Goal: Task Accomplishment & Management: Manage account settings

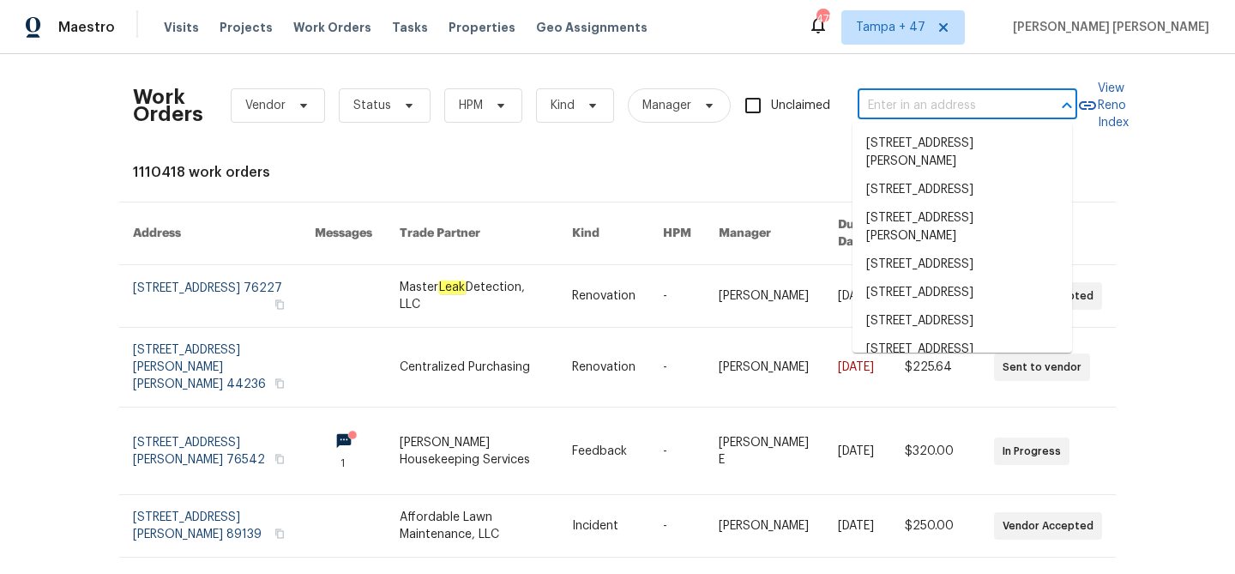
click at [912, 103] on input "text" at bounding box center [944, 106] width 172 height 27
paste input "[STREET_ADDRESS]"
type input "[STREET_ADDRESS]"
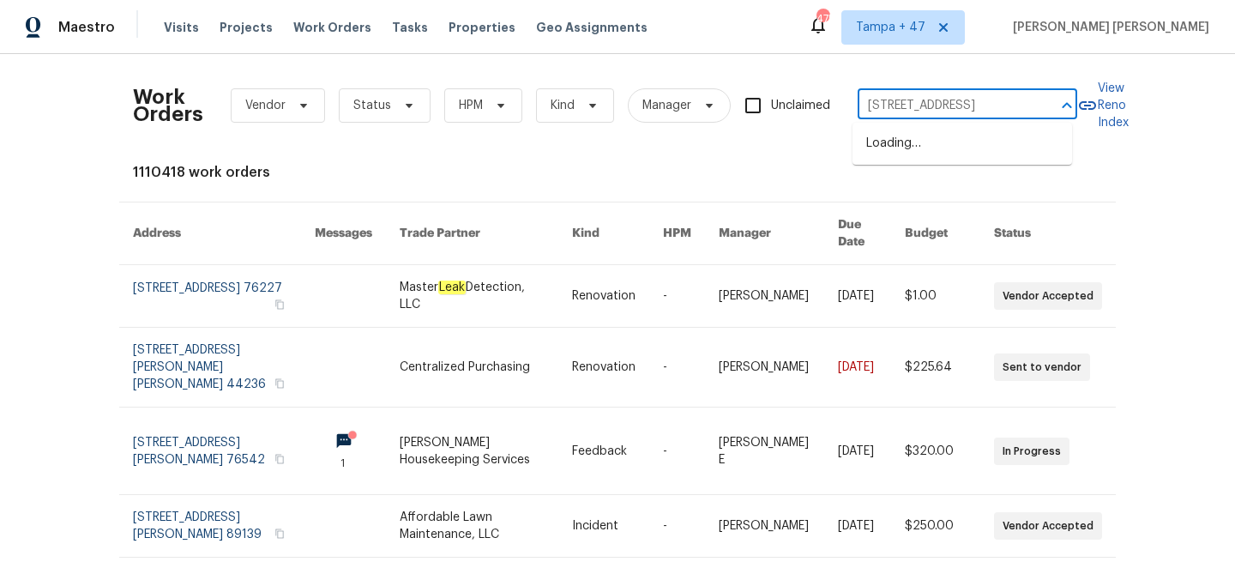
scroll to position [0, 63]
click at [957, 150] on li "[STREET_ADDRESS]" at bounding box center [963, 144] width 220 height 28
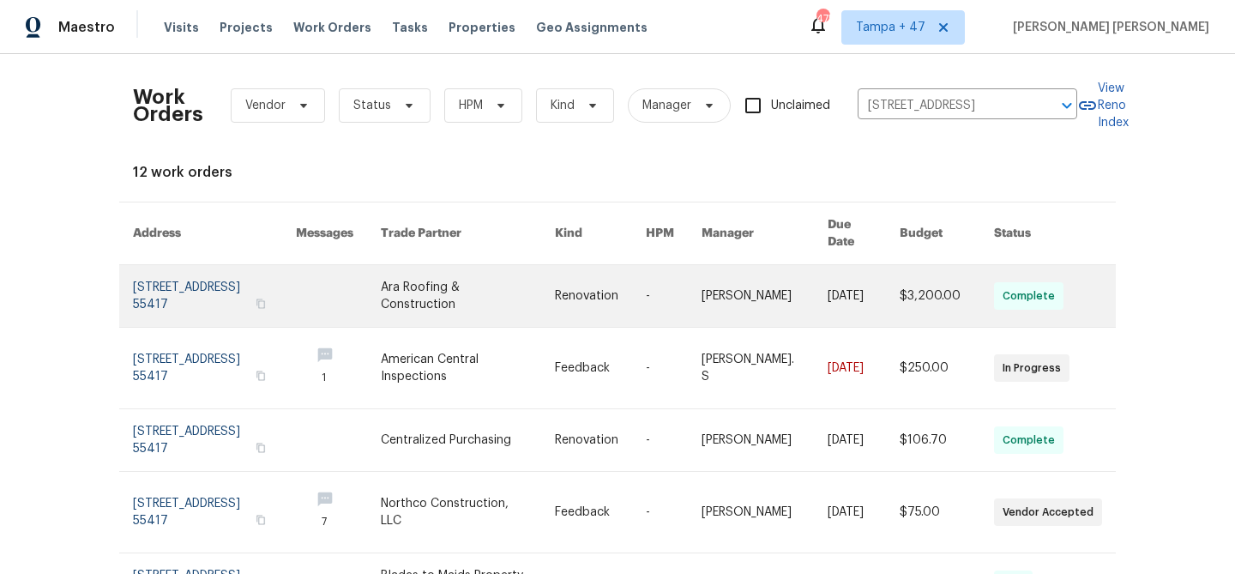
click at [969, 297] on link at bounding box center [947, 296] width 94 height 62
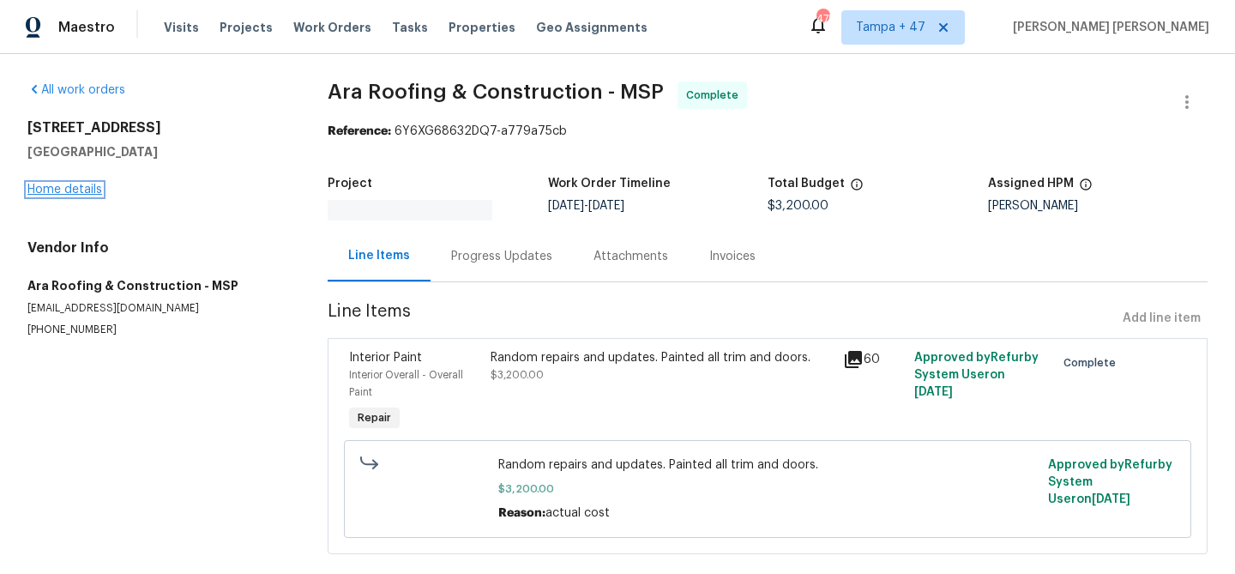
click at [57, 189] on link "Home details" at bounding box center [64, 190] width 75 height 12
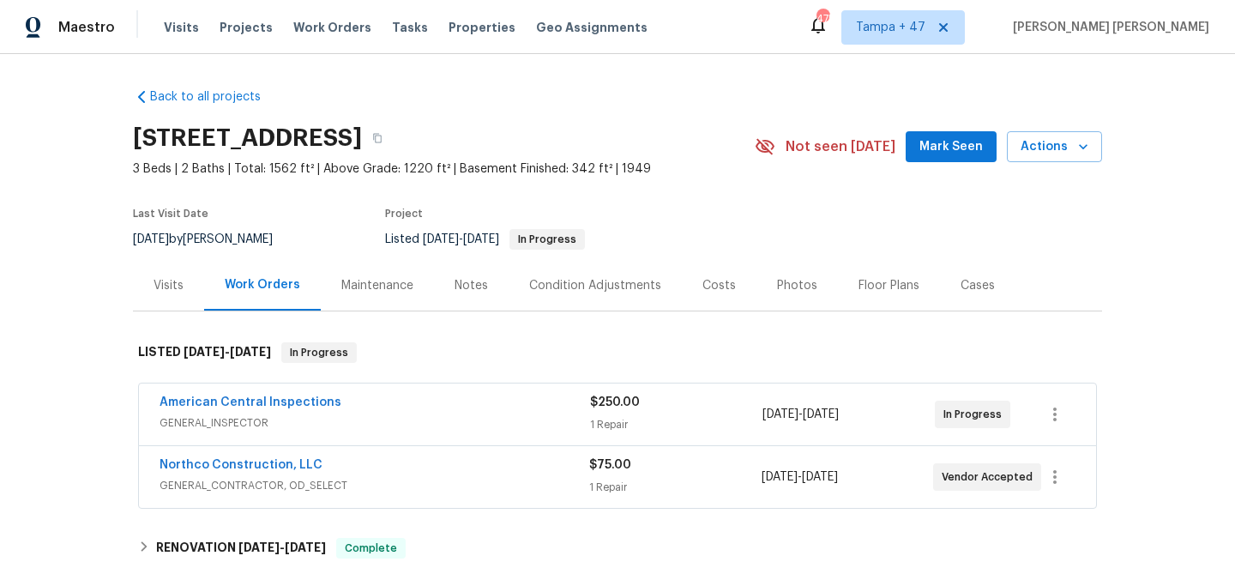
scroll to position [270, 0]
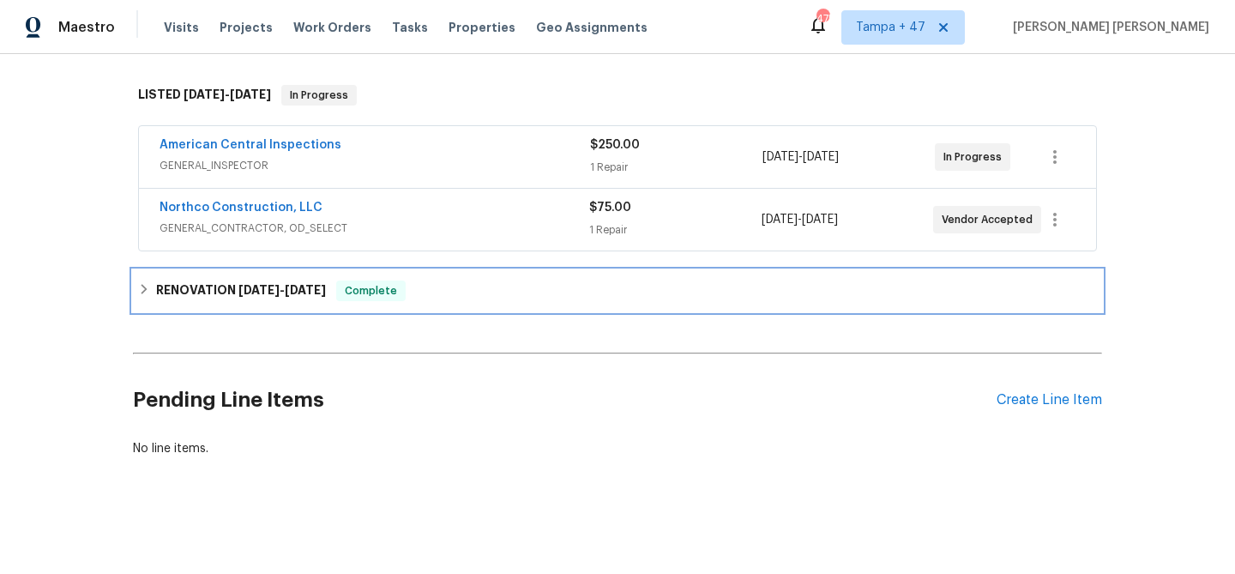
click at [380, 281] on div "Complete" at bounding box center [370, 291] width 69 height 21
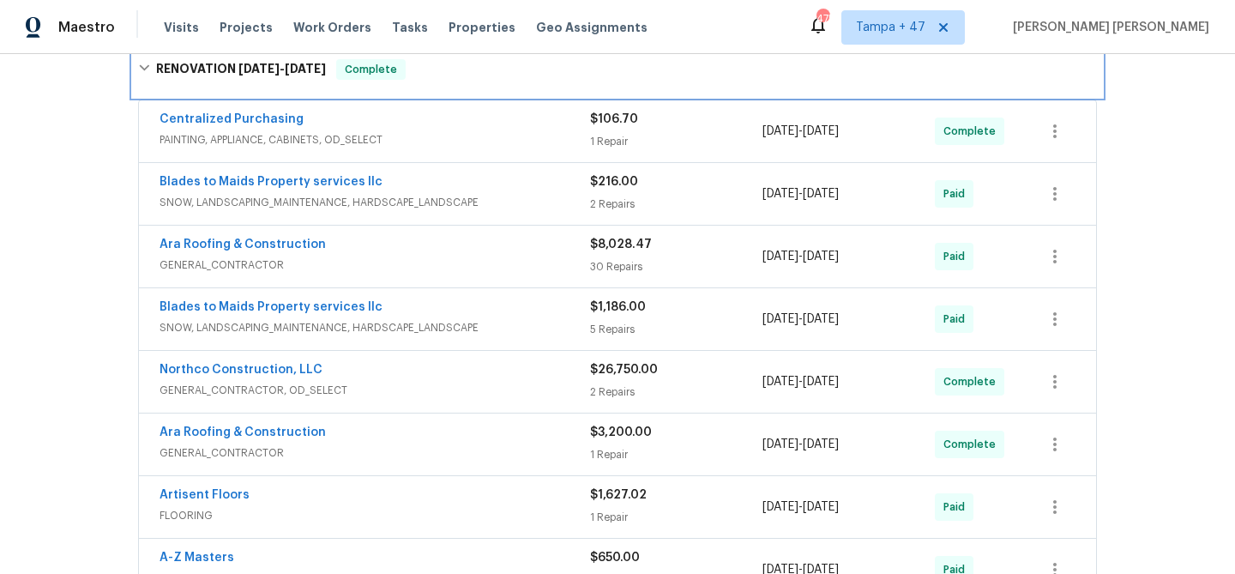
scroll to position [463, 0]
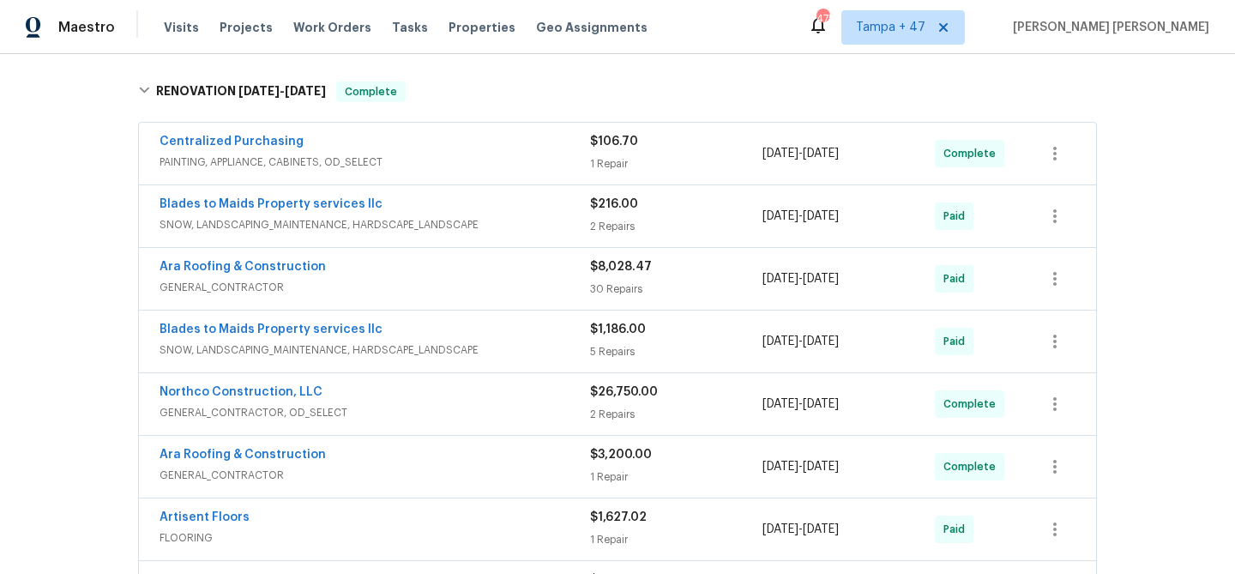
click at [492, 156] on span "PAINTING, APPLIANCE, CABINETS, OD_SELECT" at bounding box center [375, 162] width 431 height 17
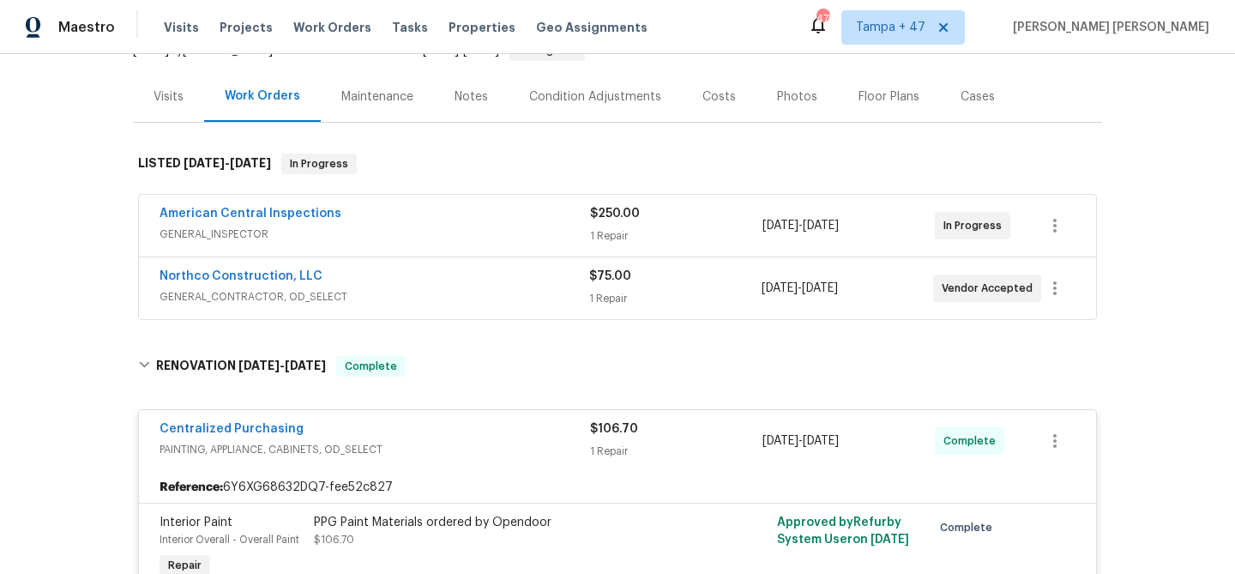
scroll to position [166, 0]
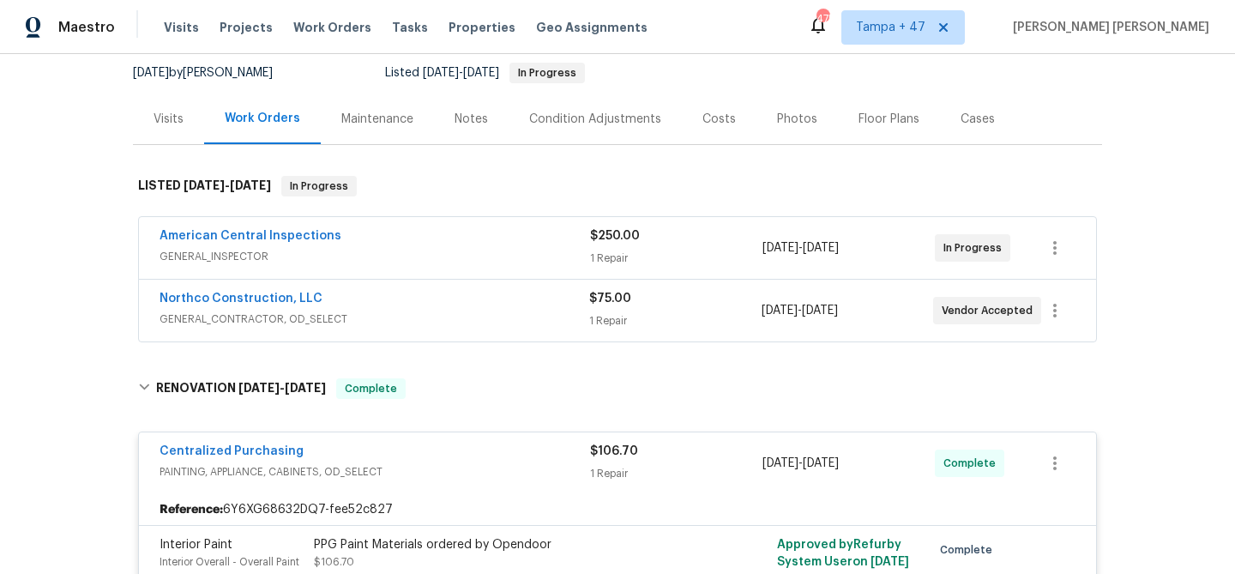
click at [488, 302] on div "Northco Construction, LLC" at bounding box center [375, 300] width 430 height 21
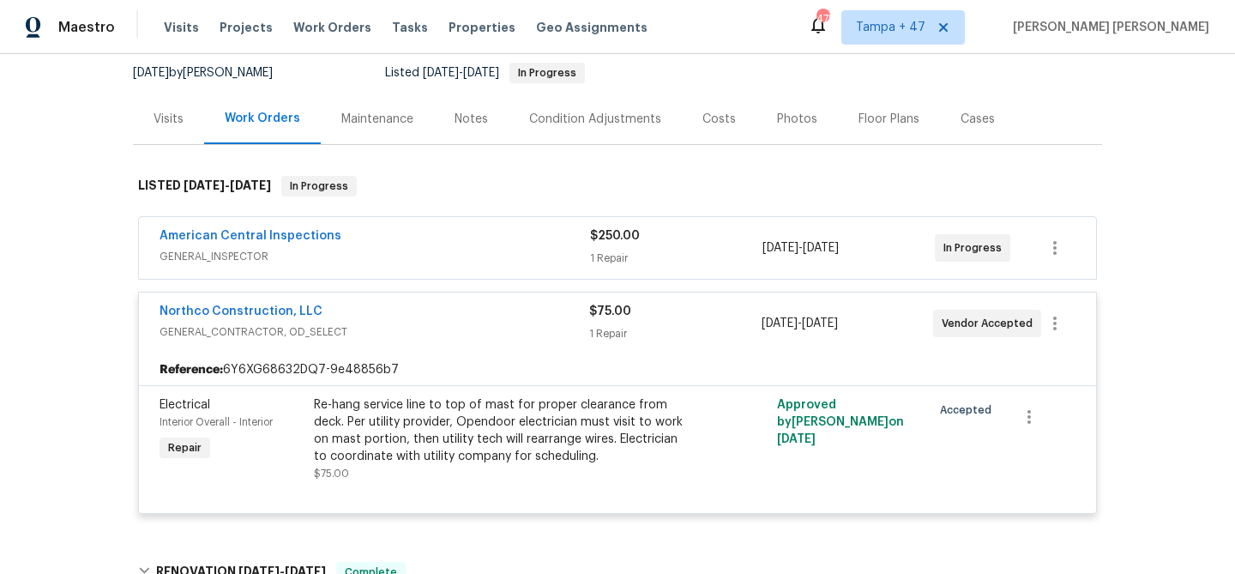
click at [545, 241] on div "American Central Inspections" at bounding box center [375, 237] width 431 height 21
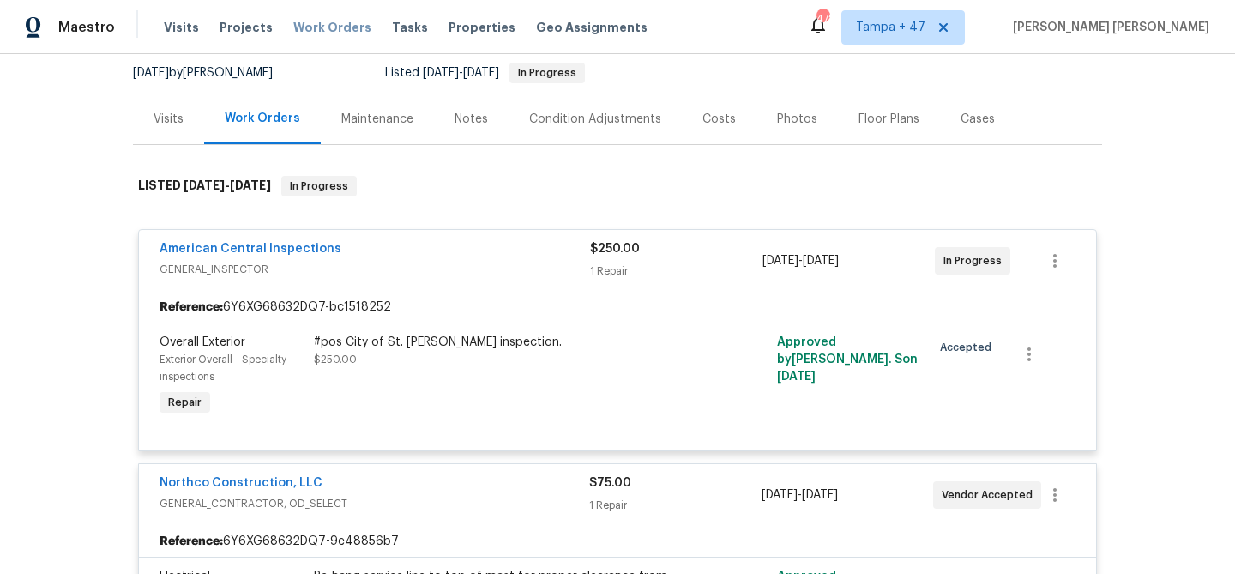
drag, startPoint x: 317, startPoint y: 21, endPoint x: 326, endPoint y: 22, distance: 8.6
click at [317, 22] on span "Work Orders" at bounding box center [332, 27] width 78 height 17
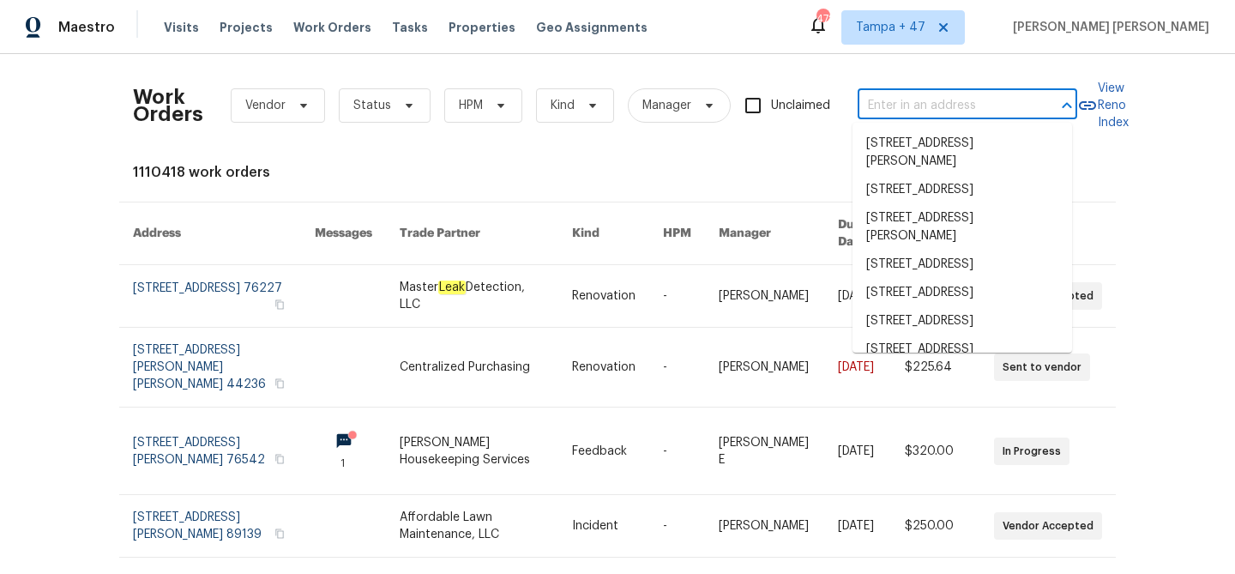
click at [882, 102] on input "text" at bounding box center [944, 106] width 172 height 27
paste input "[STREET_ADDRESS]"
type input "[STREET_ADDRESS]"
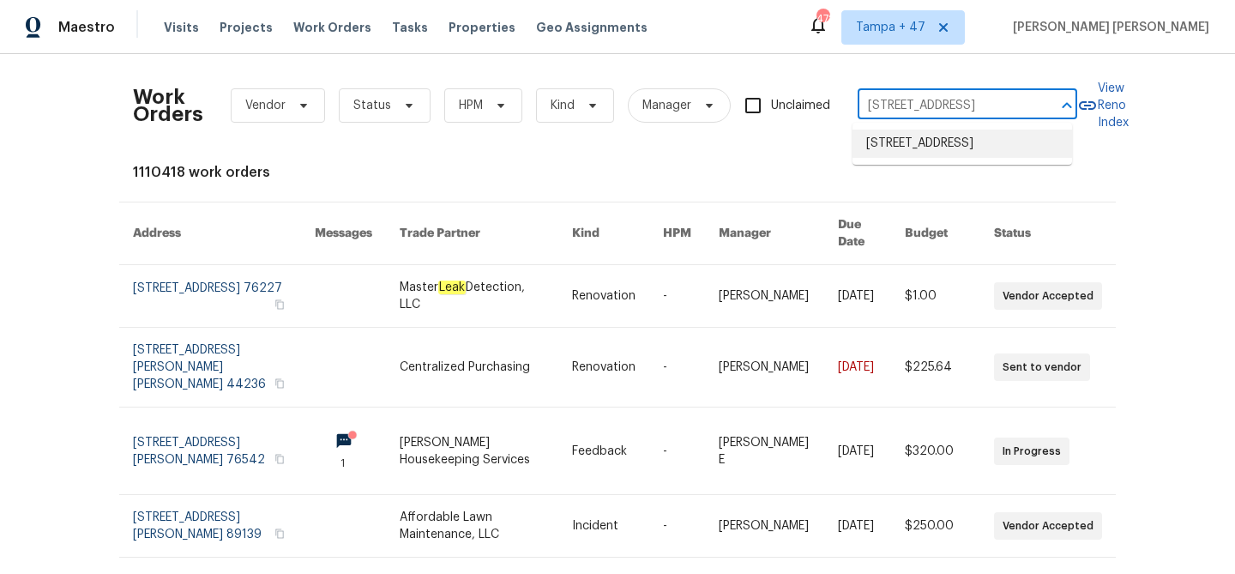
click at [969, 149] on li "[STREET_ADDRESS]" at bounding box center [963, 144] width 220 height 28
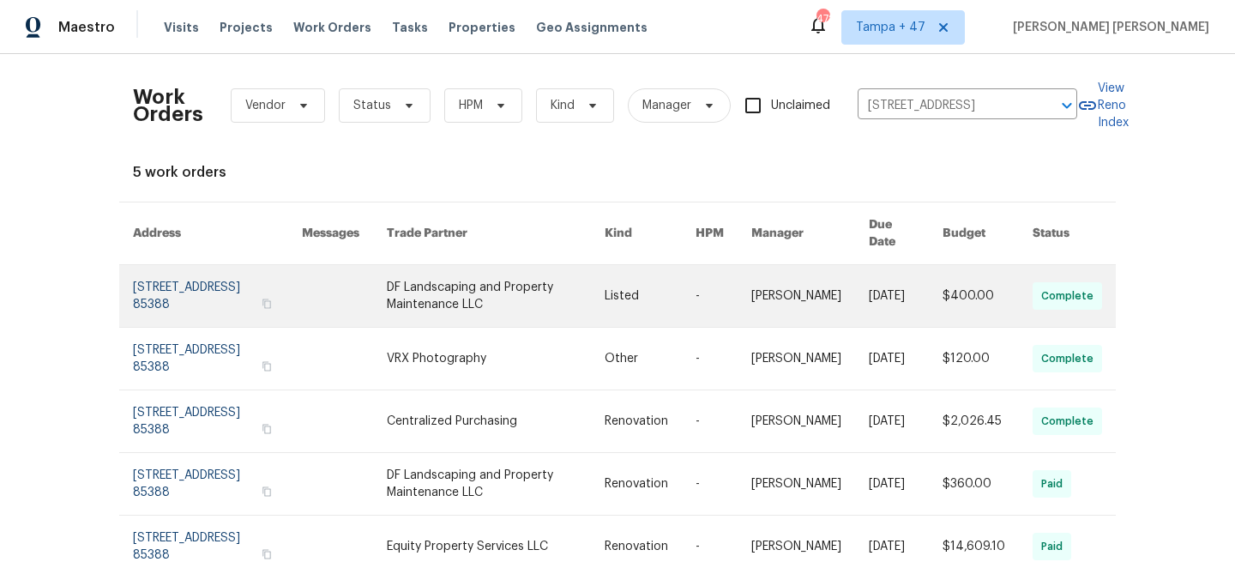
click at [892, 295] on link at bounding box center [906, 296] width 74 height 62
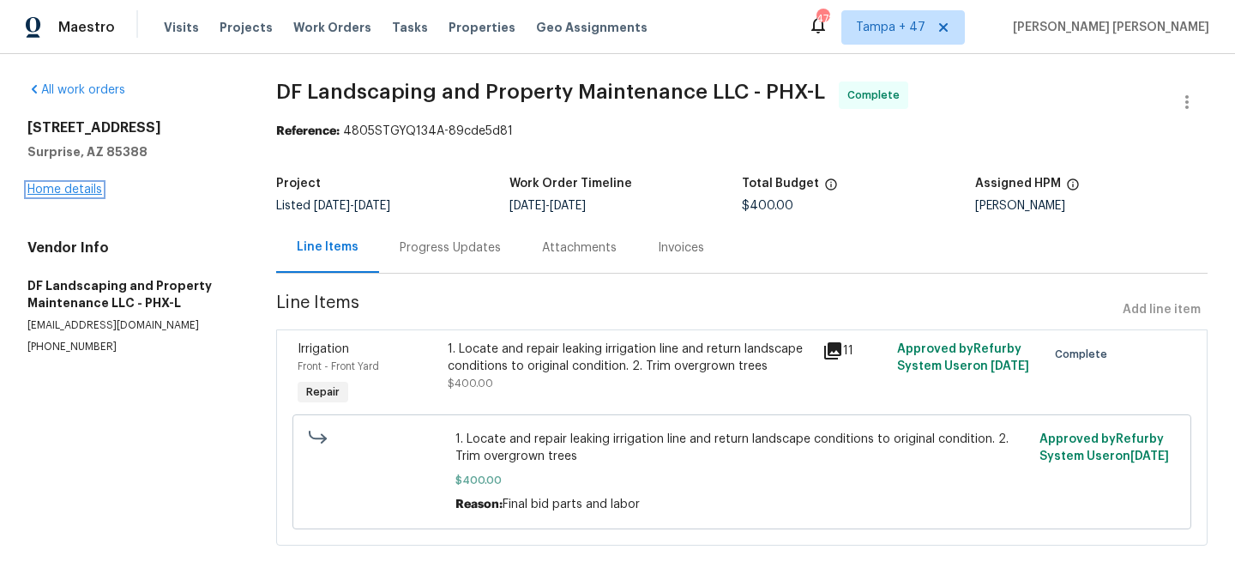
click at [63, 190] on link "Home details" at bounding box center [64, 190] width 75 height 12
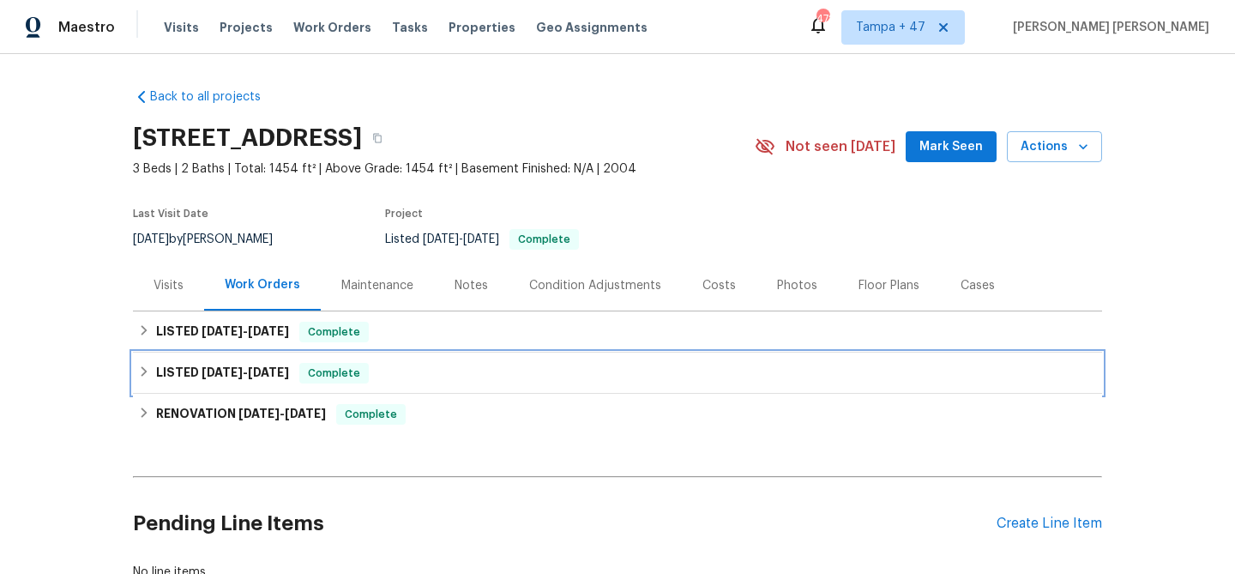
click at [235, 363] on h6 "LISTED [DATE] - [DATE]" at bounding box center [222, 373] width 133 height 21
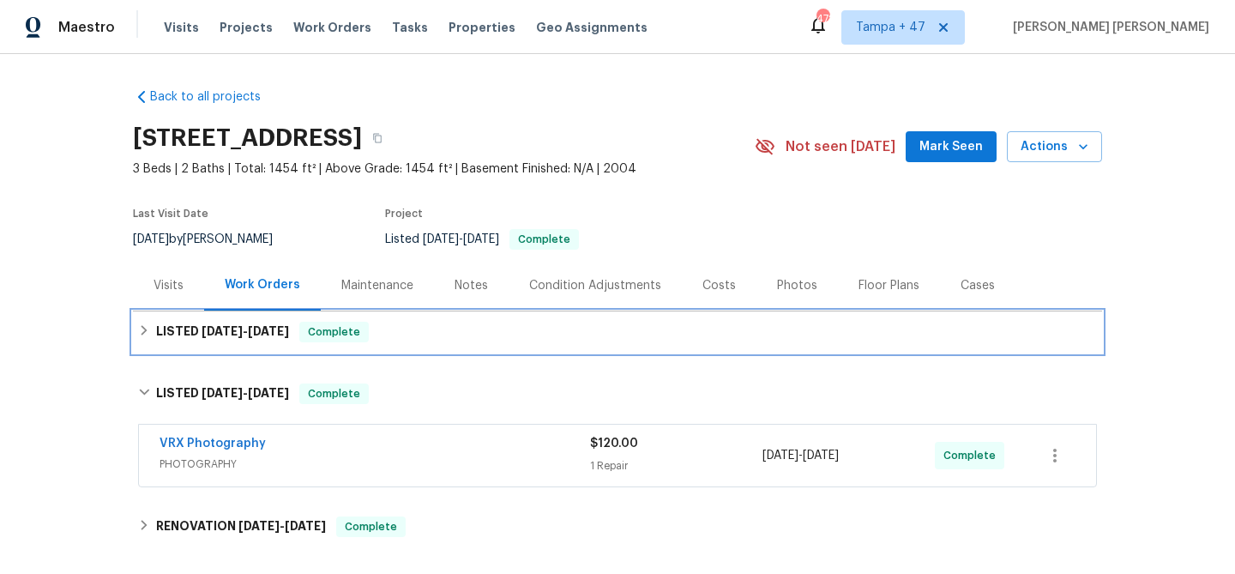
click at [352, 322] on div "Complete" at bounding box center [333, 332] width 69 height 21
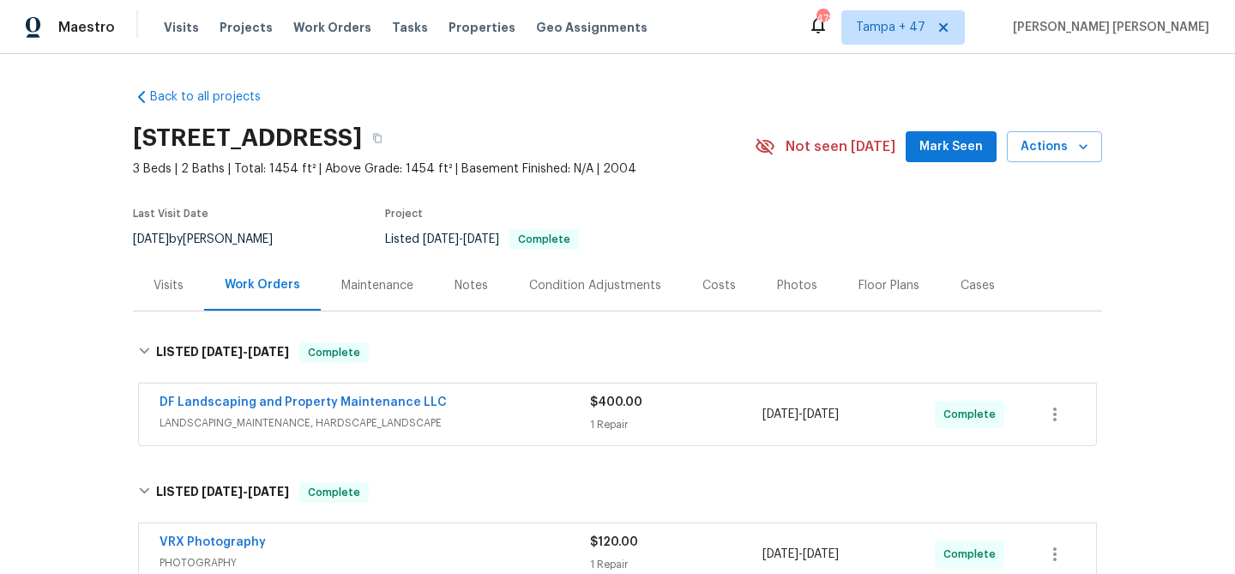
click at [498, 428] on span "LANDSCAPING_MAINTENANCE, HARDSCAPE_LANDSCAPE" at bounding box center [375, 422] width 431 height 17
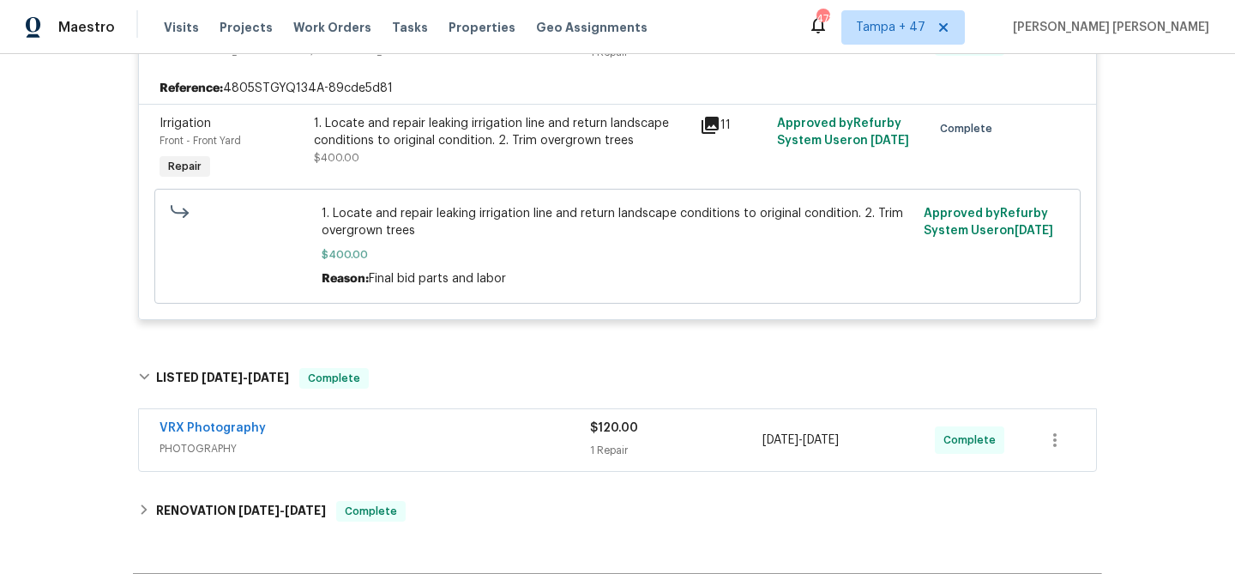
scroll to position [380, 0]
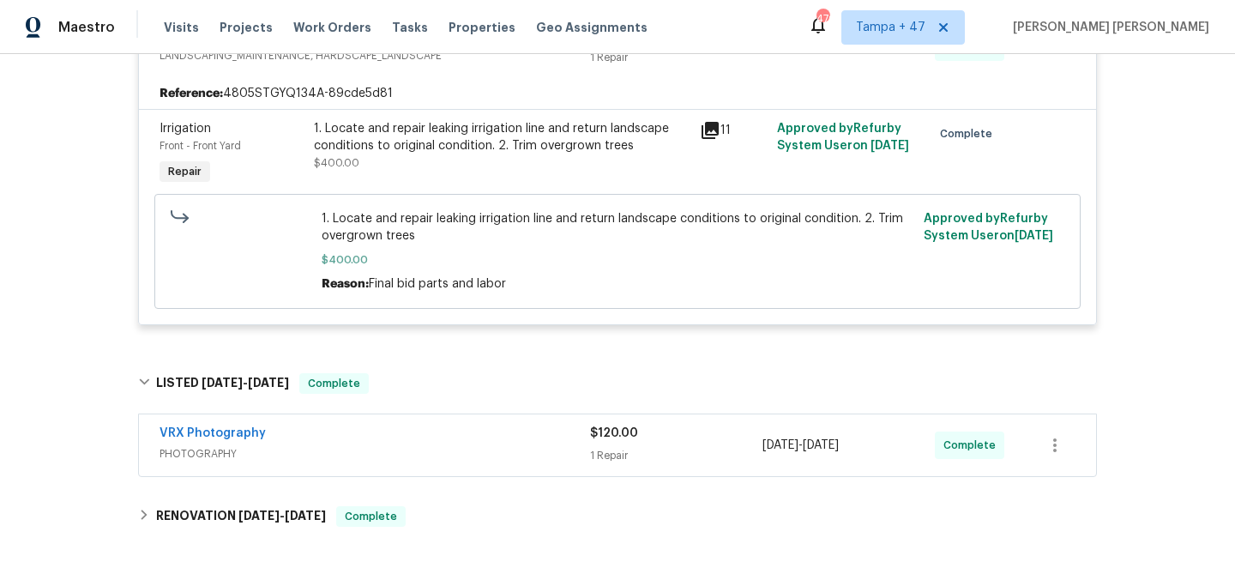
click at [446, 136] on div "1. Locate and repair leaking irrigation line and return landscape conditions to…" at bounding box center [502, 137] width 376 height 34
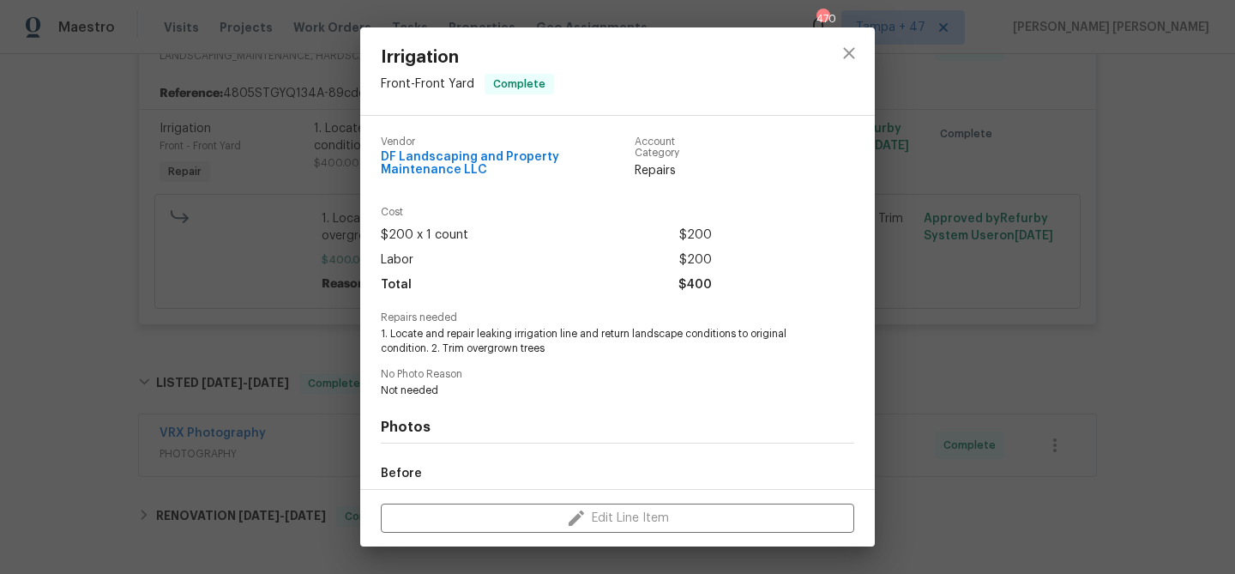
click at [493, 333] on span "1. Locate and repair leaking irrigation line and return landscape conditions to…" at bounding box center [594, 341] width 426 height 29
click at [570, 336] on span "1. Locate and repair leaking irrigation line and return landscape conditions to…" at bounding box center [594, 341] width 426 height 29
copy span "leaking irrigation line"
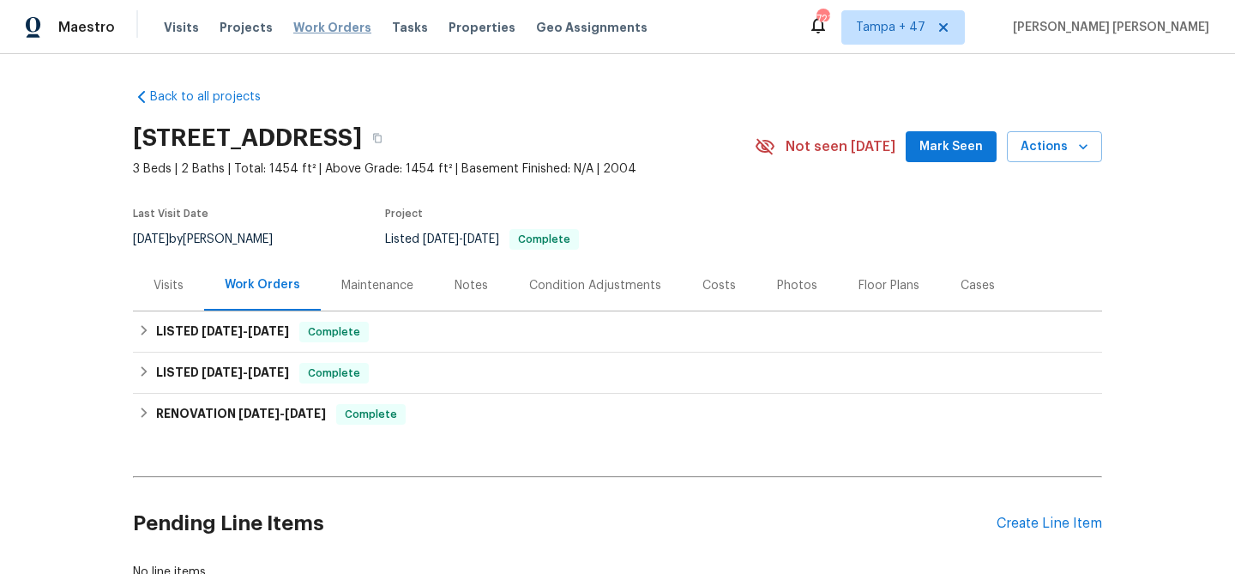
click at [323, 33] on span "Work Orders" at bounding box center [332, 27] width 78 height 17
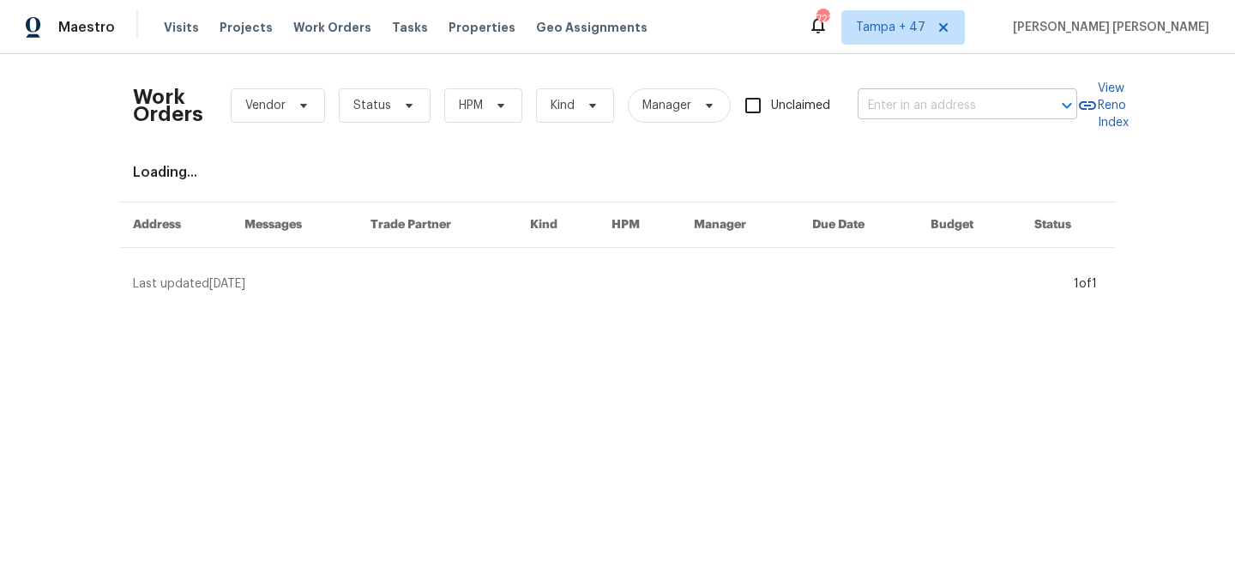
click at [953, 114] on input "text" at bounding box center [944, 106] width 172 height 27
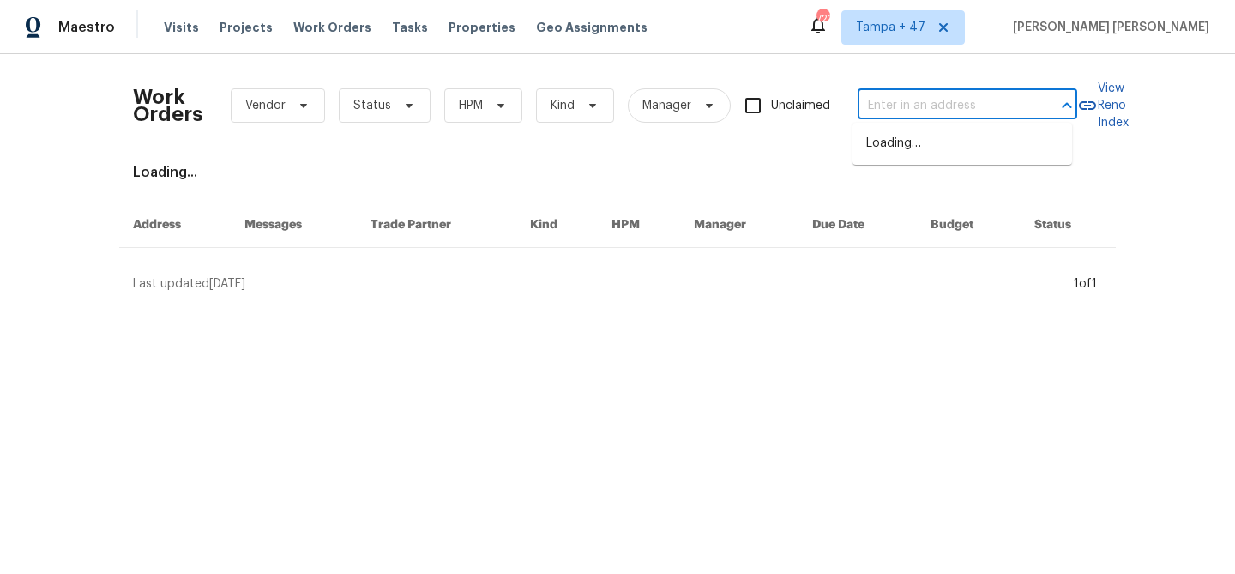
paste input "[STREET_ADDRESS]"
type input "[STREET_ADDRESS]"
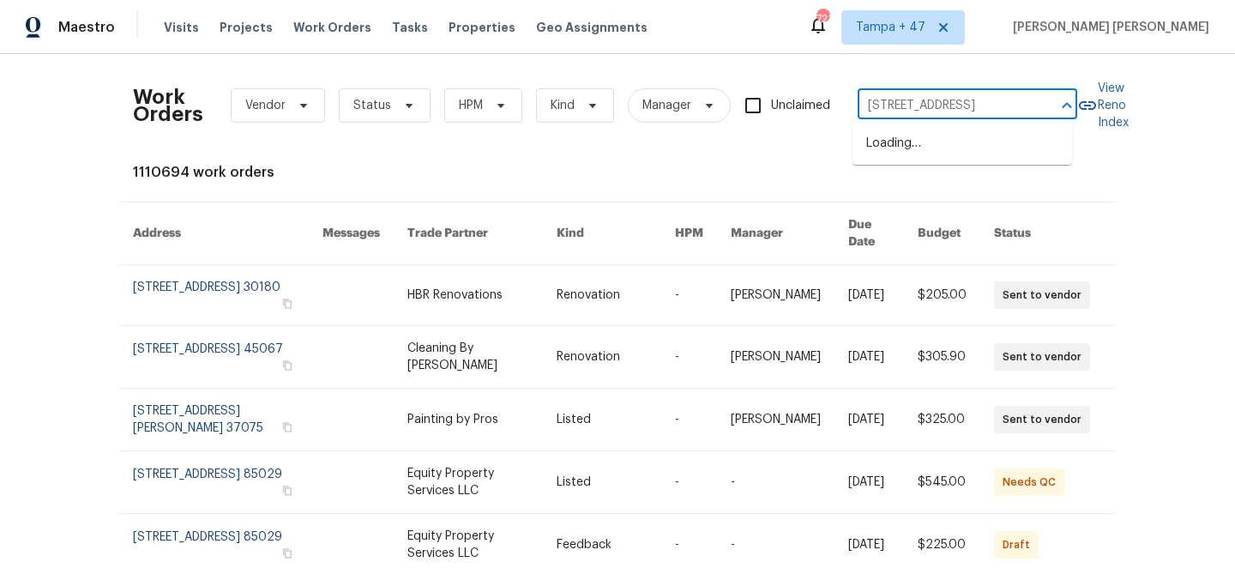
scroll to position [0, 37]
click at [940, 149] on li "[STREET_ADDRESS]" at bounding box center [963, 144] width 220 height 28
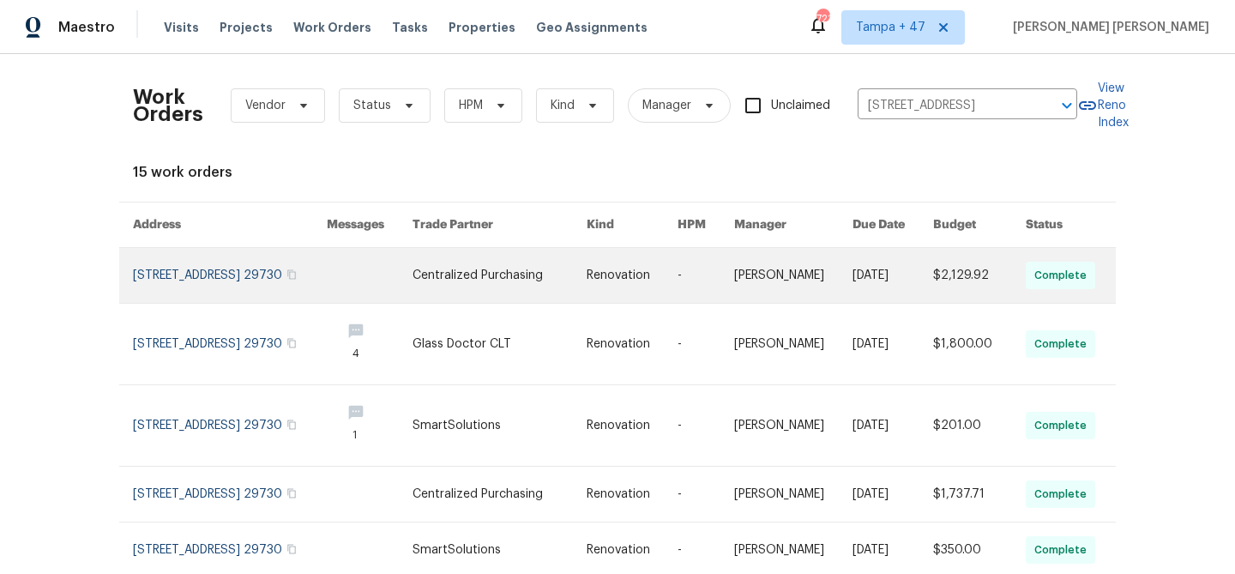
click at [931, 272] on td "$2,129.92" at bounding box center [966, 276] width 93 height 56
click at [655, 268] on link at bounding box center [633, 275] width 92 height 55
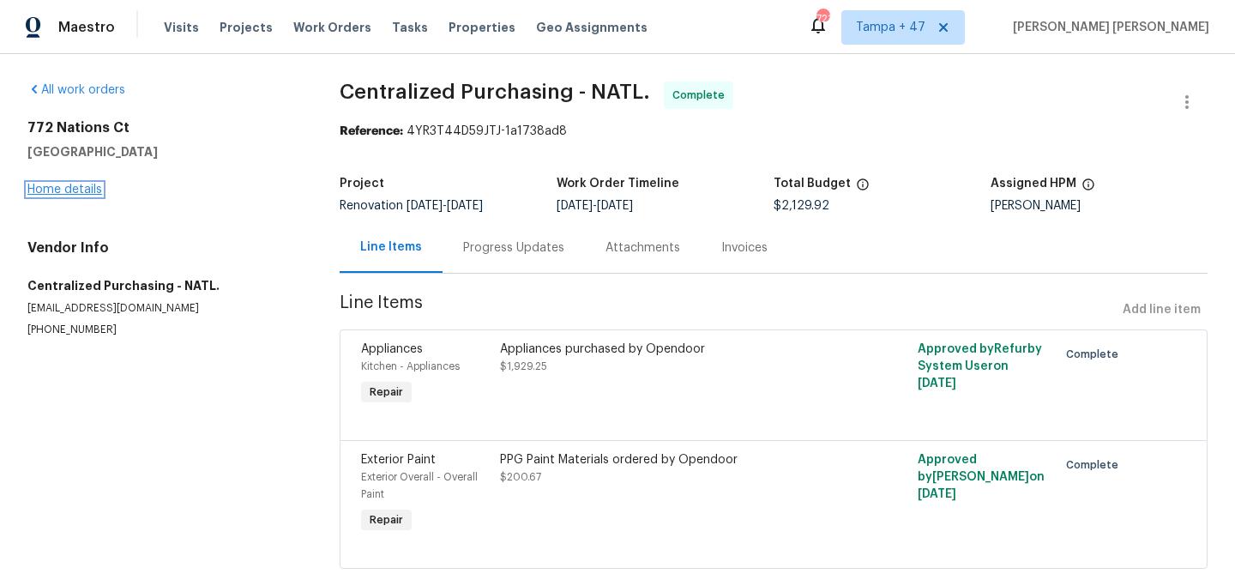
click at [82, 190] on link "Home details" at bounding box center [64, 190] width 75 height 12
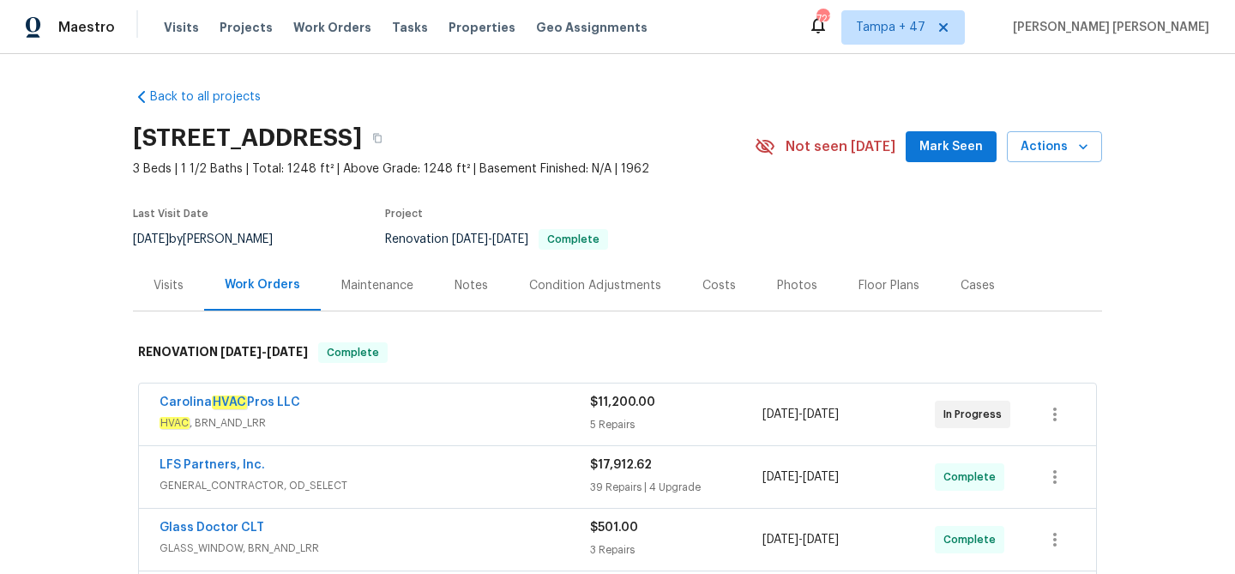
click at [160, 285] on div "Visits" at bounding box center [169, 285] width 30 height 17
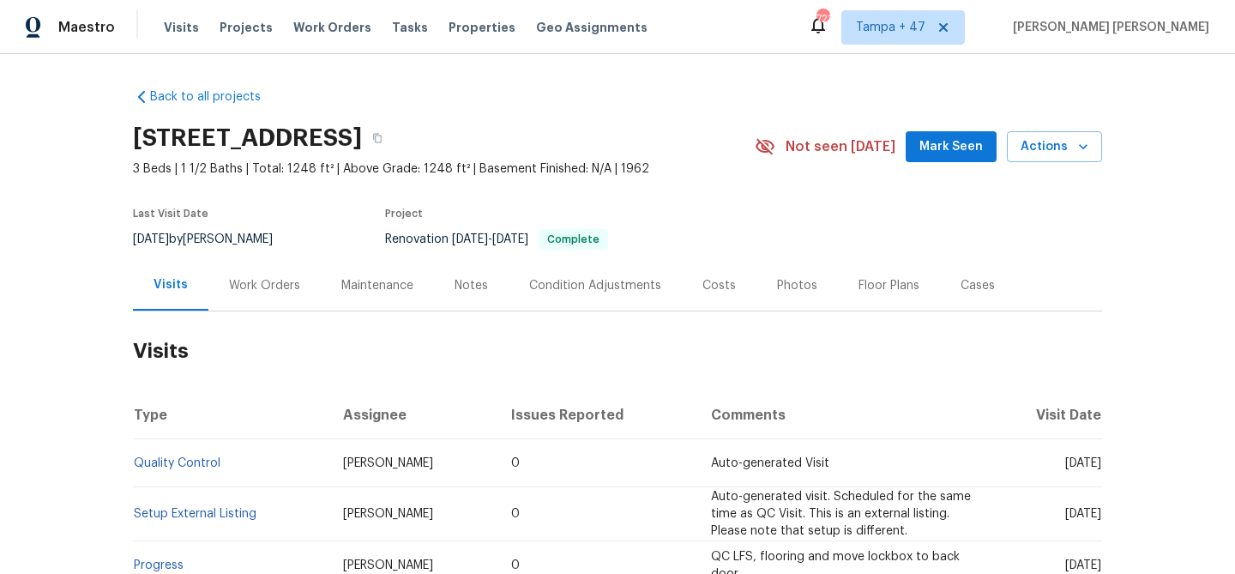
scroll to position [350, 0]
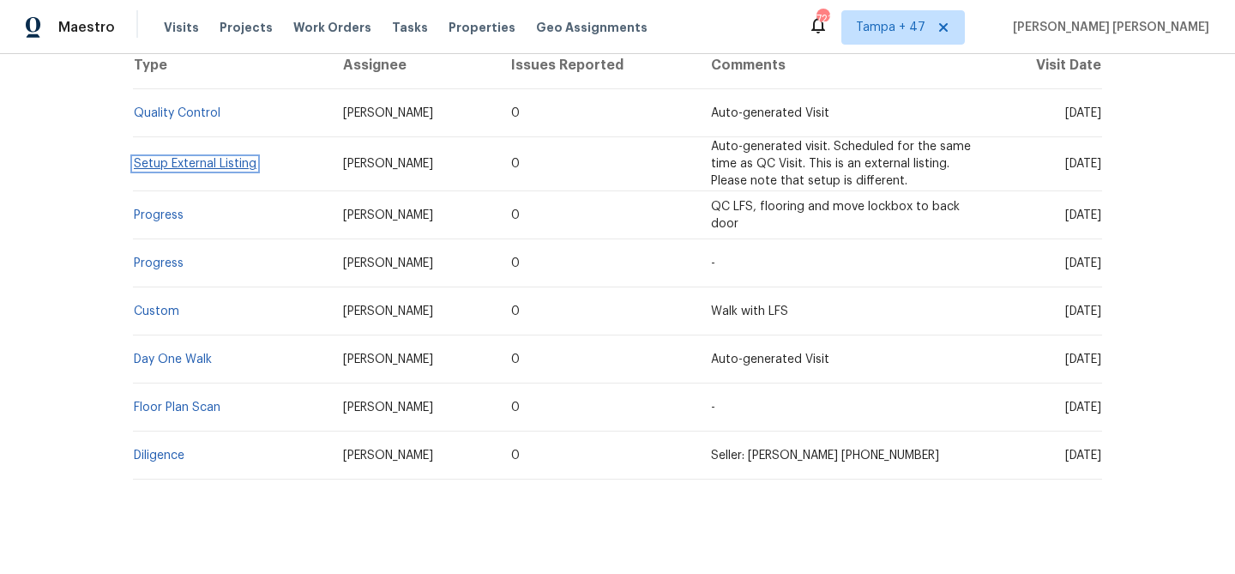
click at [214, 164] on link "Setup External Listing" at bounding box center [195, 164] width 123 height 12
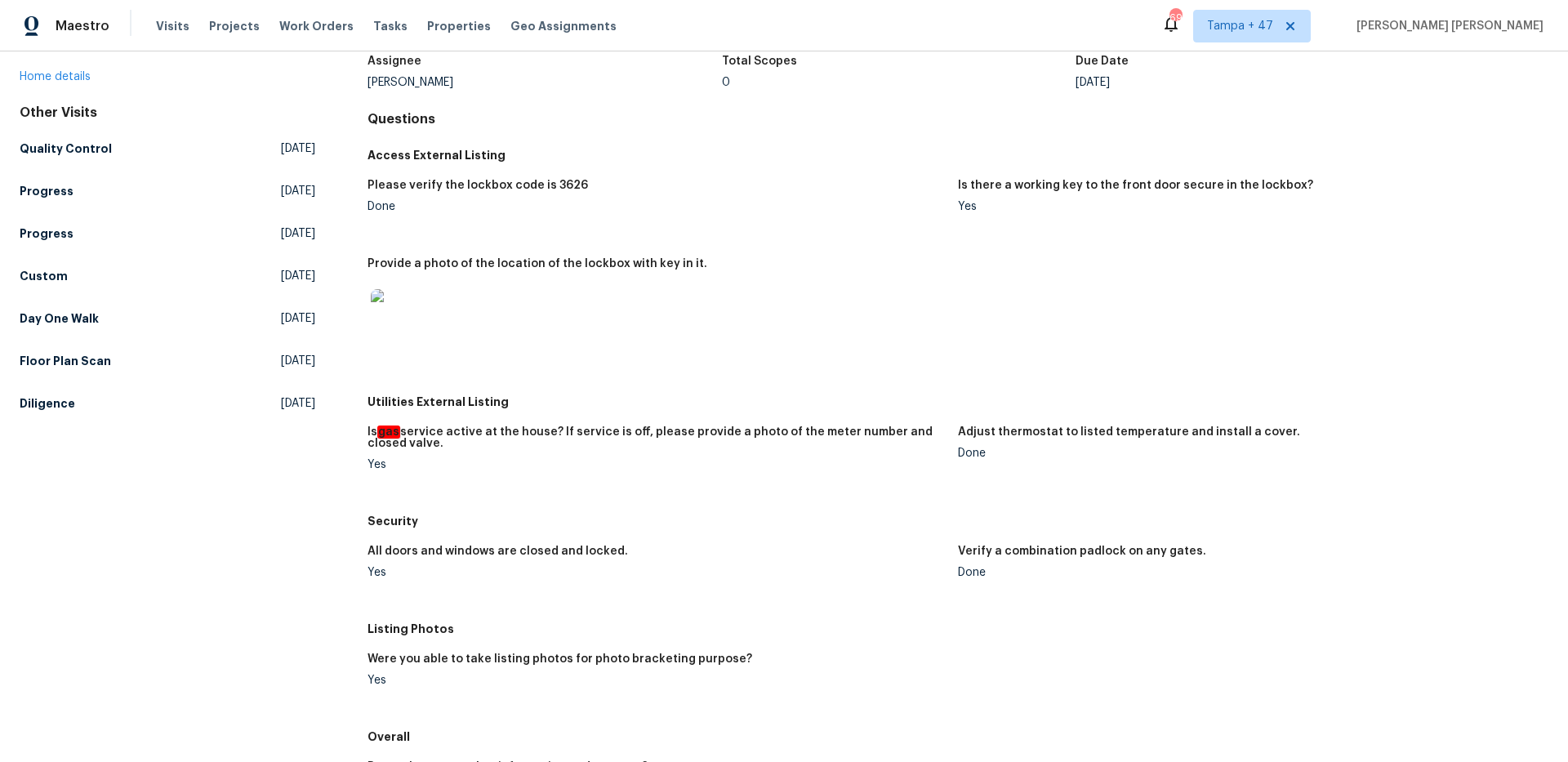
scroll to position [107, 0]
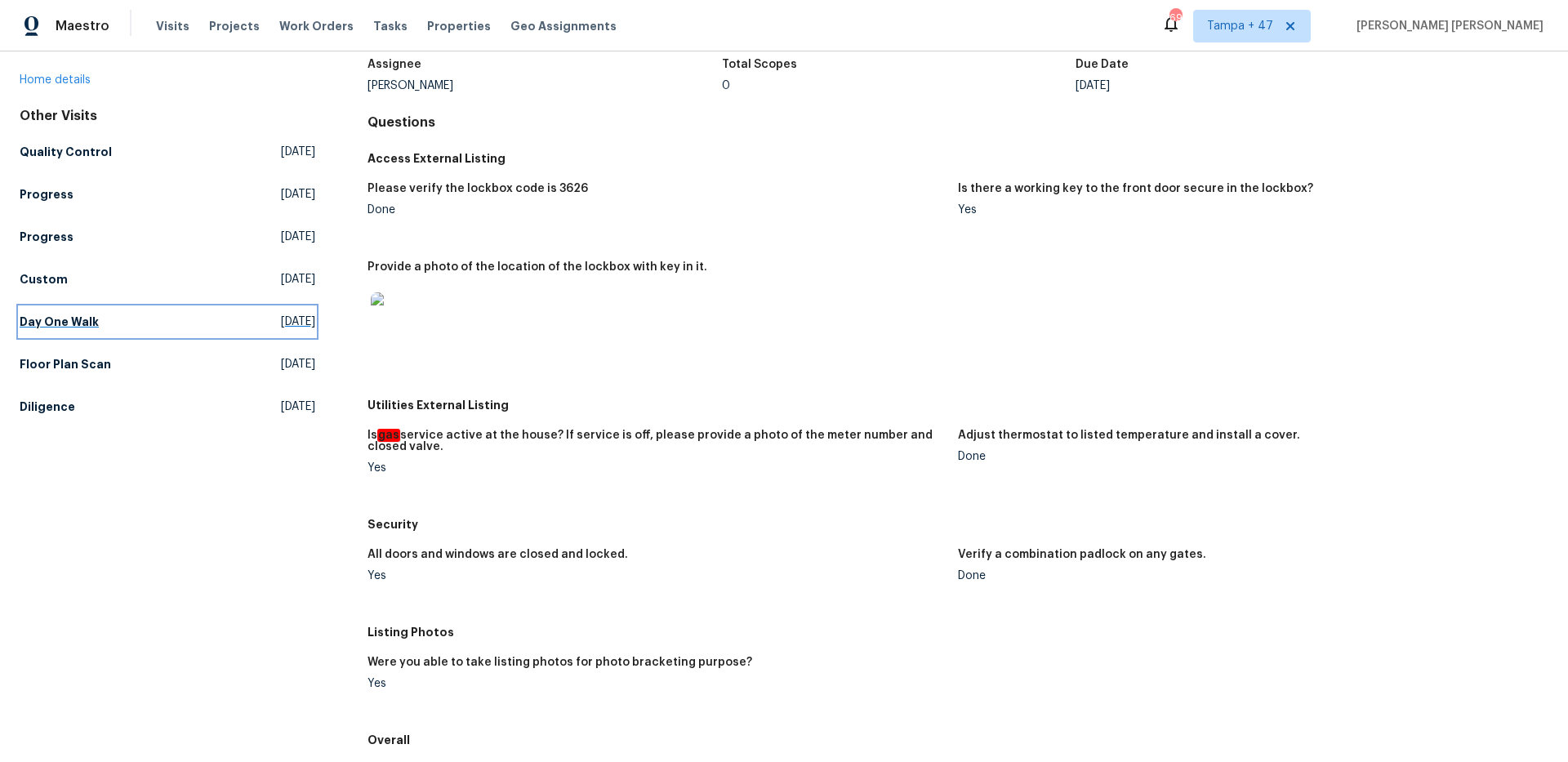
click at [67, 323] on h5 "Day One Walk" at bounding box center [59, 321] width 79 height 16
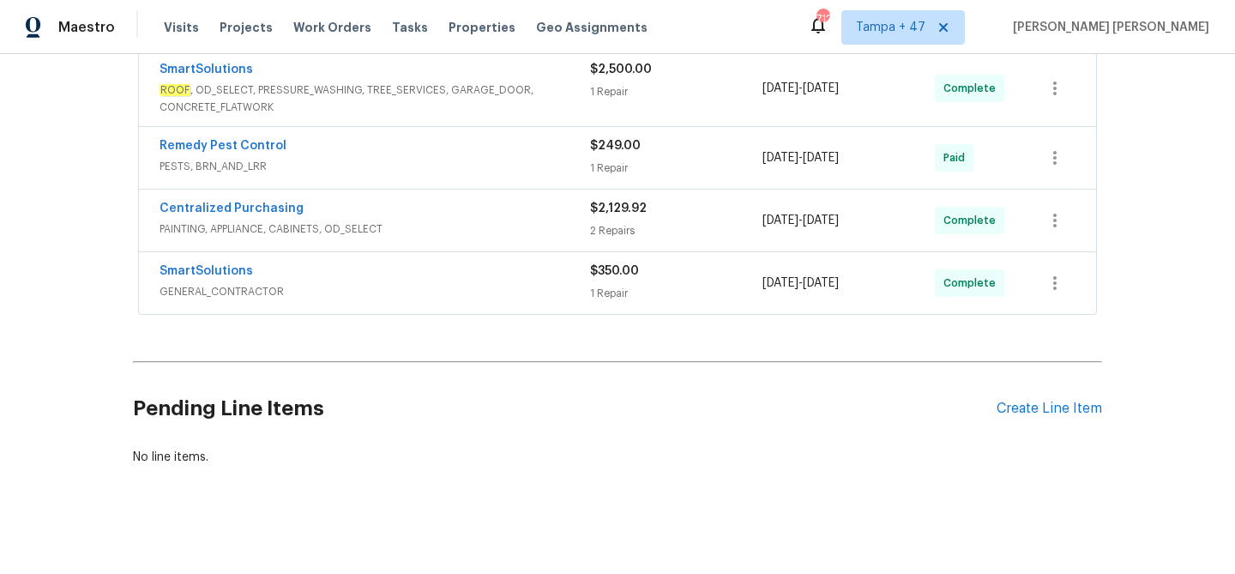
scroll to position [1042, 0]
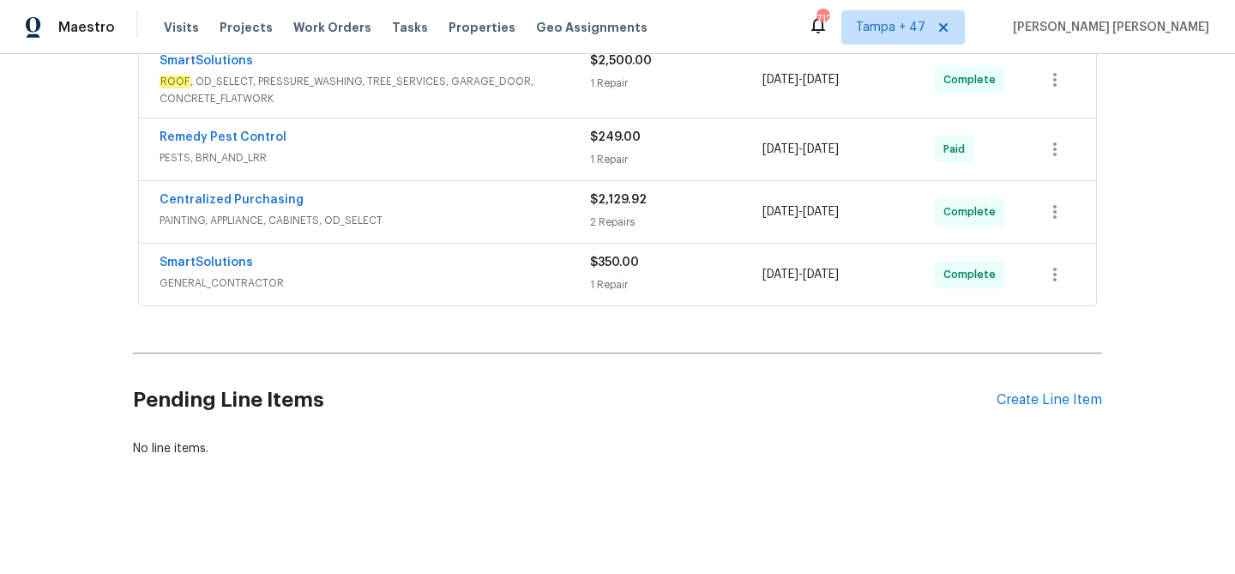
click at [520, 254] on div "SmartSolutions" at bounding box center [375, 264] width 431 height 21
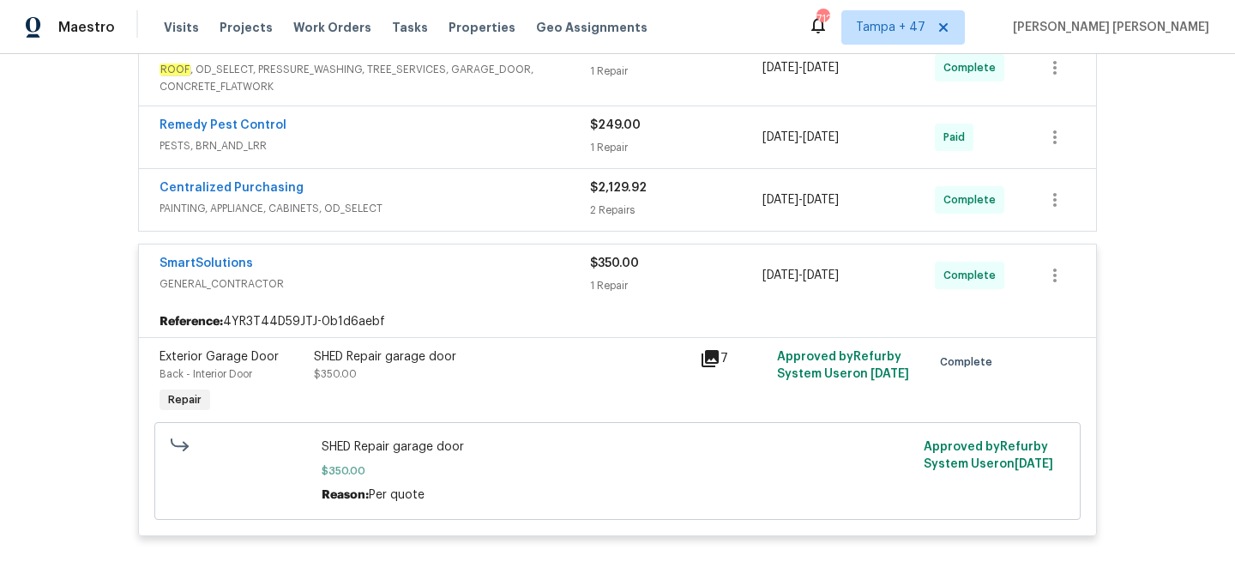
click at [563, 196] on div "Centralized Purchasing" at bounding box center [375, 189] width 431 height 21
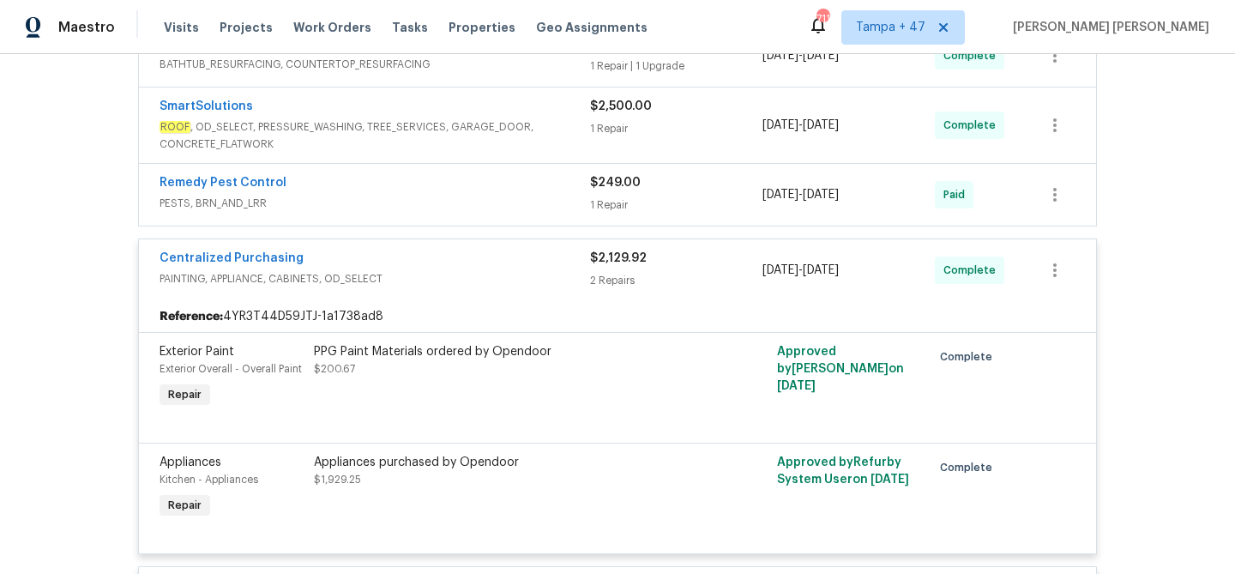
scroll to position [921, 0]
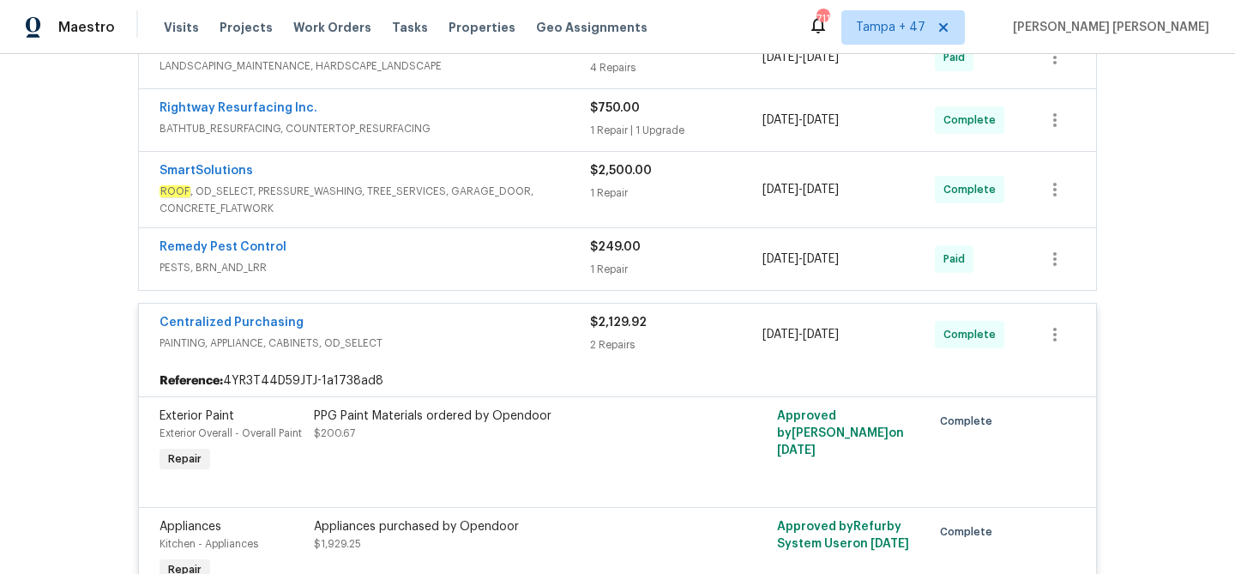
click at [553, 255] on div "Remedy Pest Control" at bounding box center [375, 249] width 431 height 21
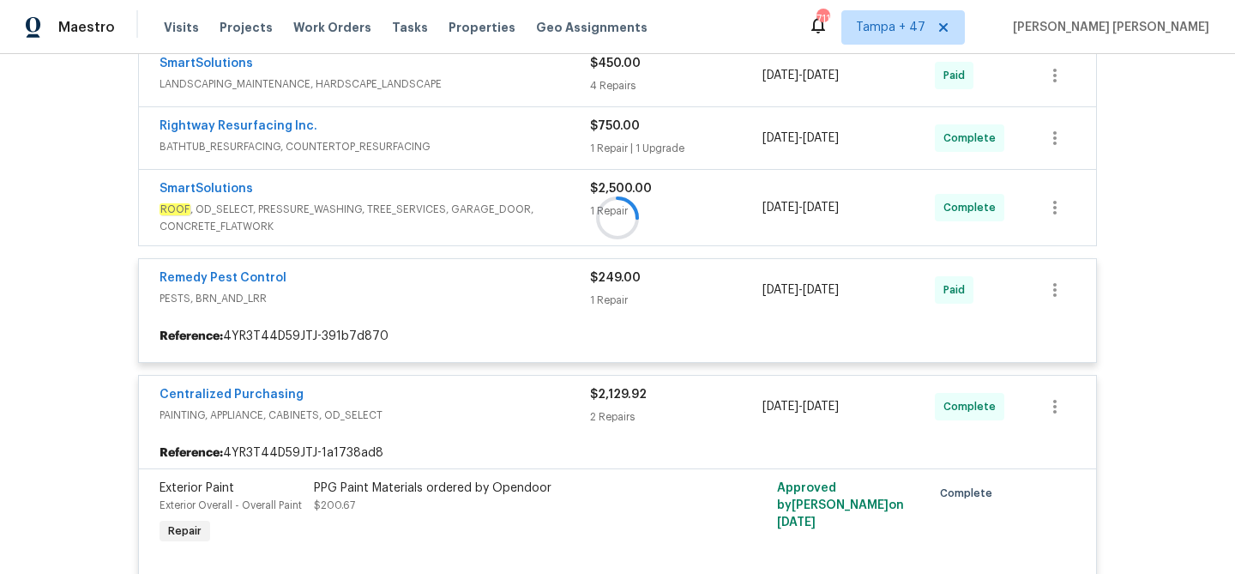
scroll to position [892, 0]
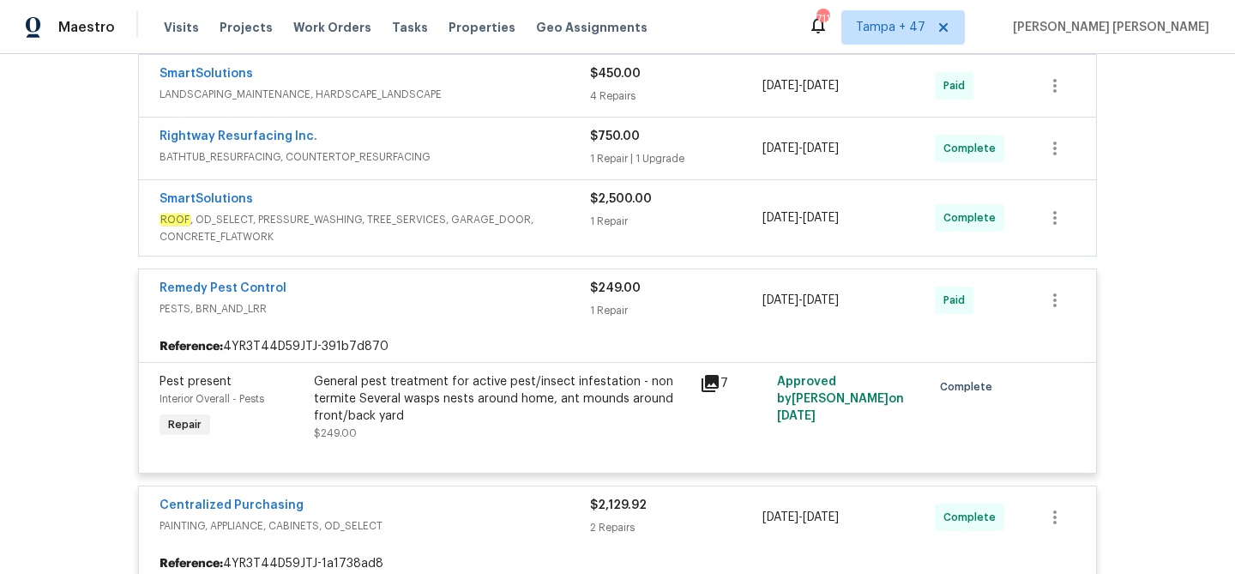
click at [550, 225] on span "ROOF , OD_SELECT, PRESSURE_WASHING, TREE_SERVICES, GARAGE_DOOR, CONCRETE_FLATWO…" at bounding box center [375, 228] width 431 height 34
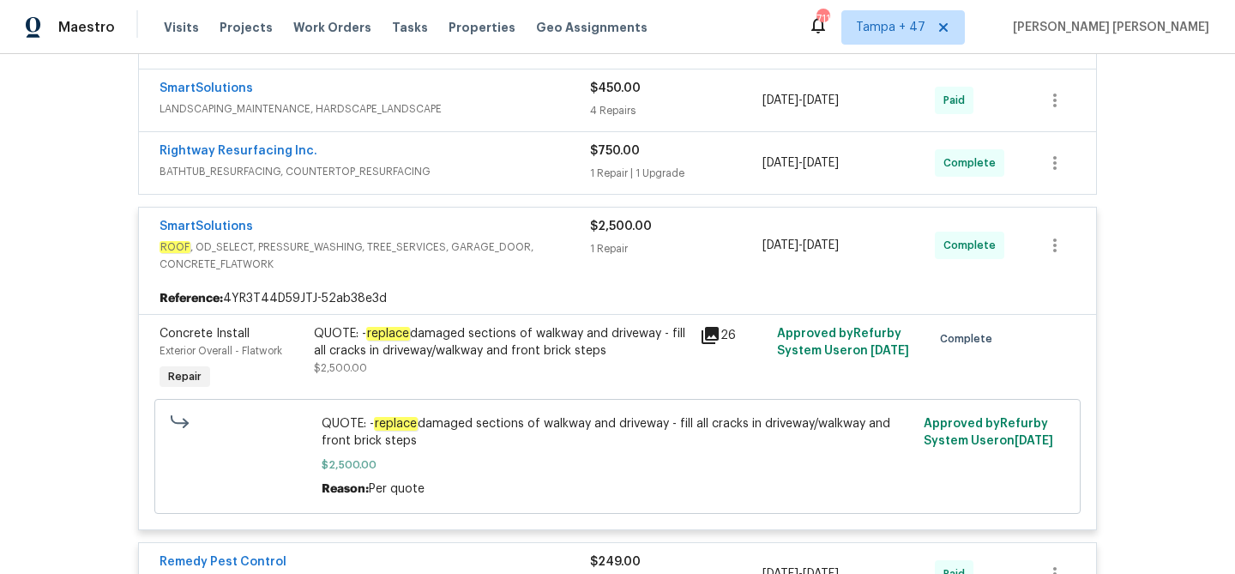
scroll to position [874, 0]
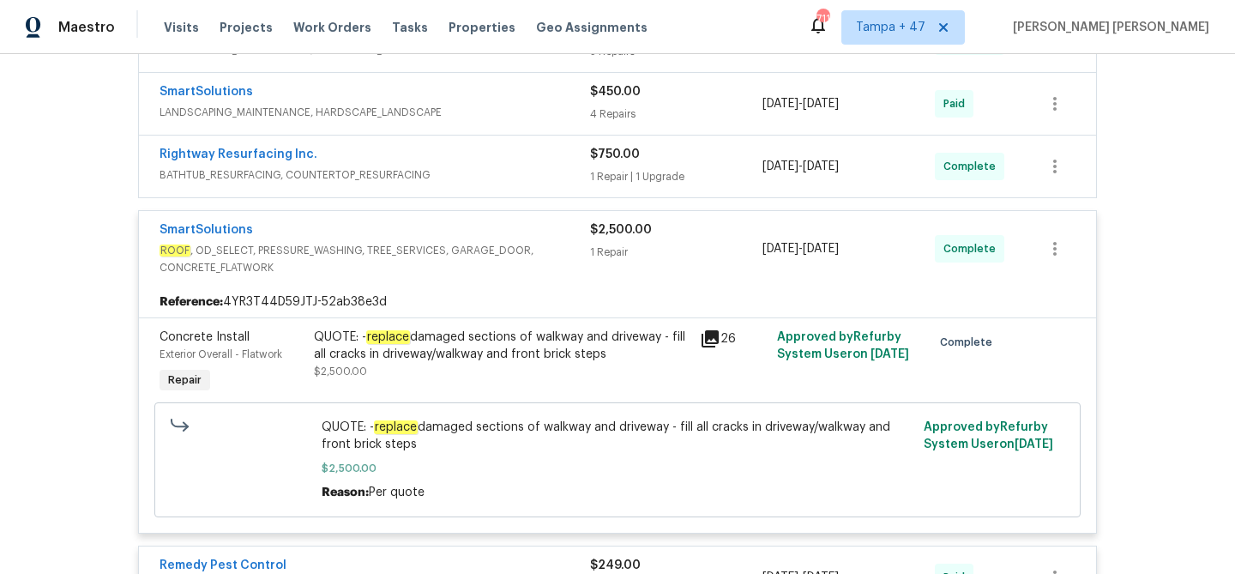
click at [534, 178] on span "BATHTUB_RESURFACING, COUNTERTOP_RESURFACING" at bounding box center [375, 174] width 431 height 17
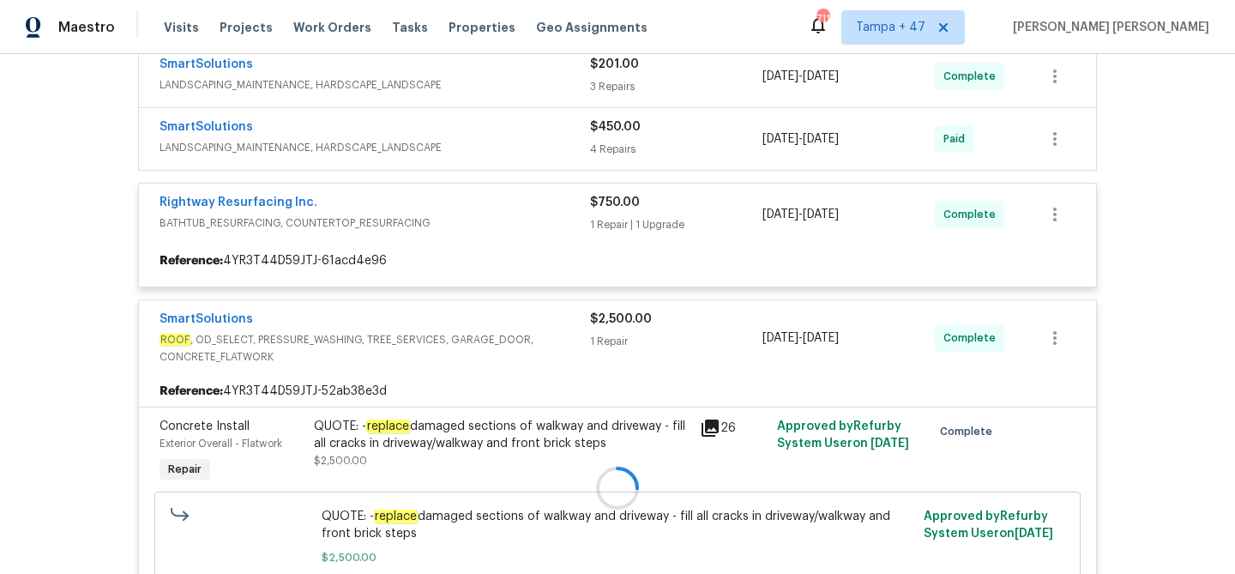
scroll to position [597, 0]
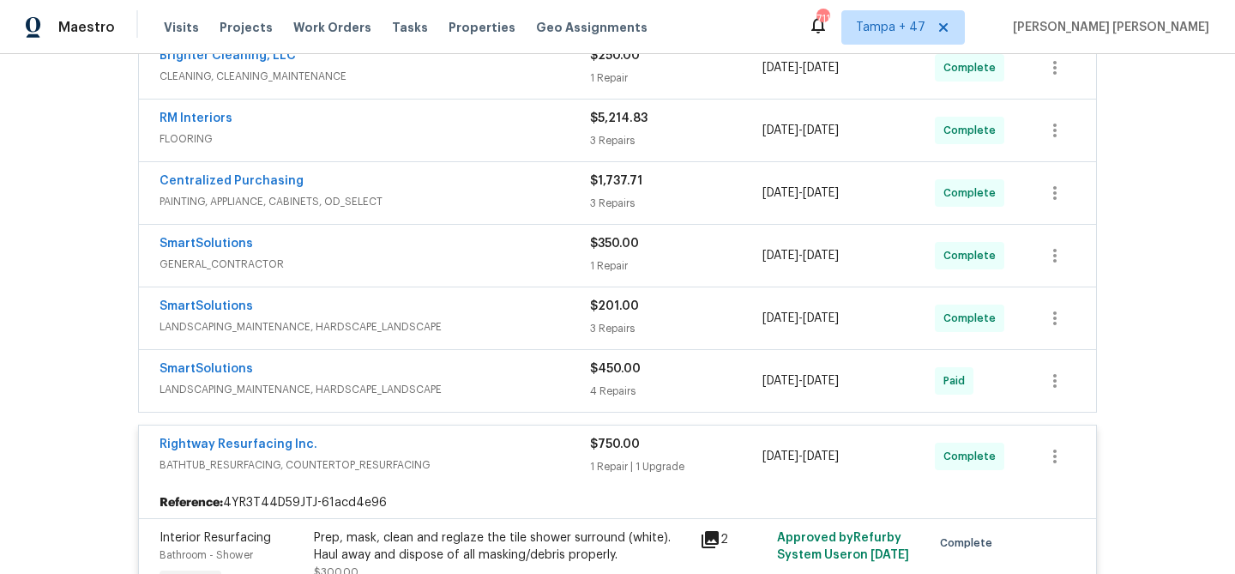
click at [521, 381] on span "LANDSCAPING_MAINTENANCE, HARDSCAPE_LANDSCAPE" at bounding box center [375, 389] width 431 height 17
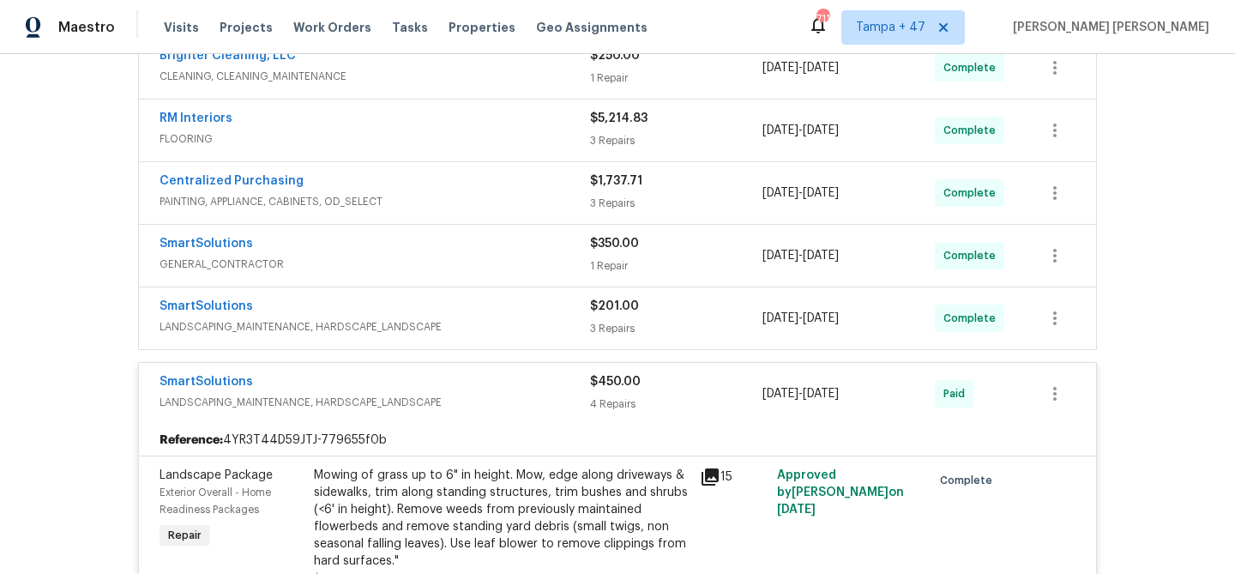
click at [536, 312] on div "SmartSolutions" at bounding box center [375, 308] width 431 height 21
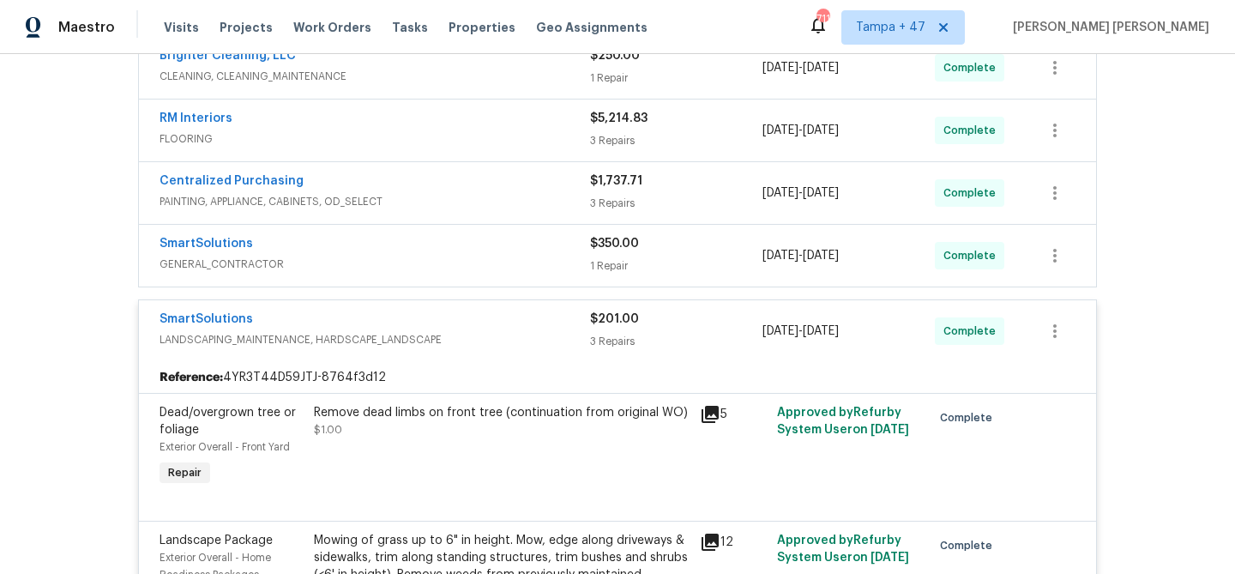
click at [541, 256] on span "GENERAL_CONTRACTOR" at bounding box center [375, 264] width 431 height 17
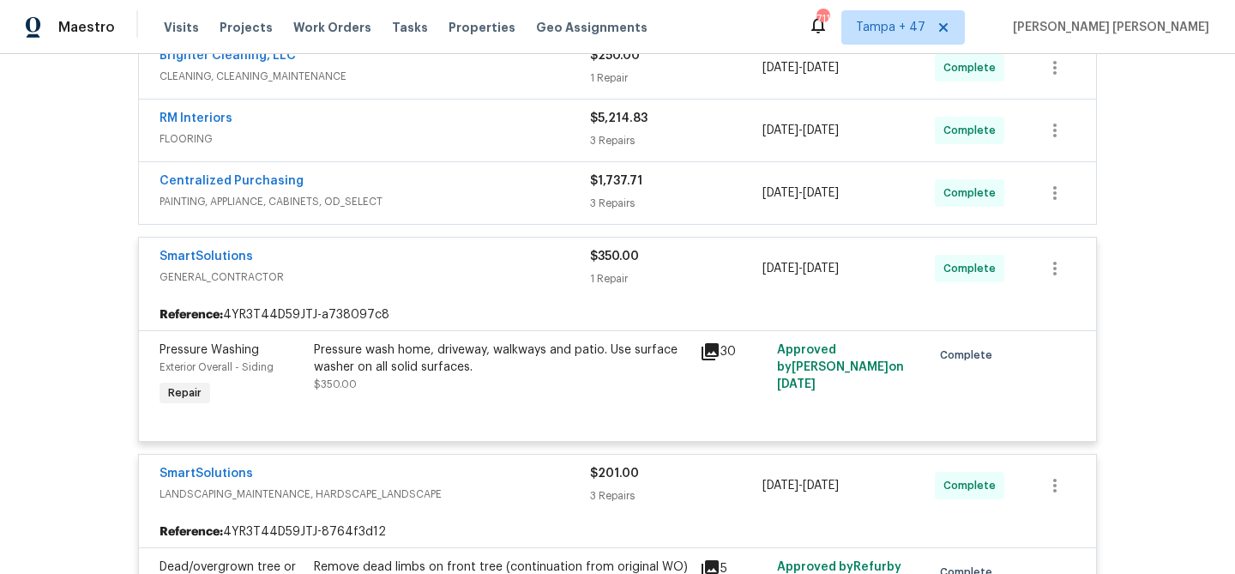
click at [555, 187] on div "Centralized Purchasing" at bounding box center [375, 182] width 431 height 21
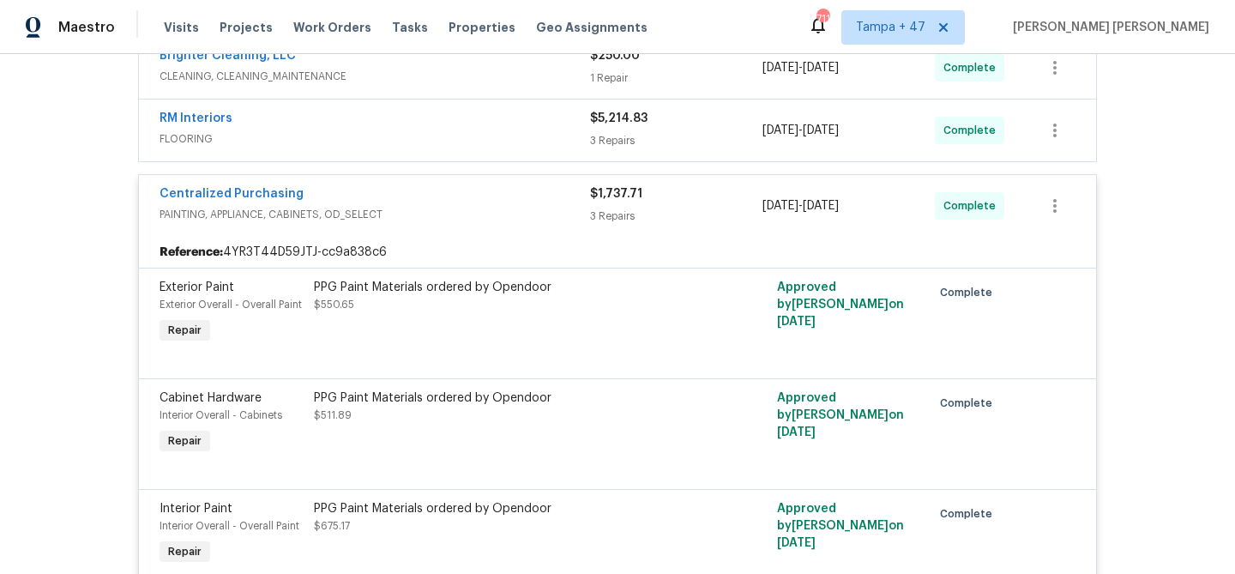
click at [560, 119] on div "RM Interiors" at bounding box center [375, 120] width 431 height 21
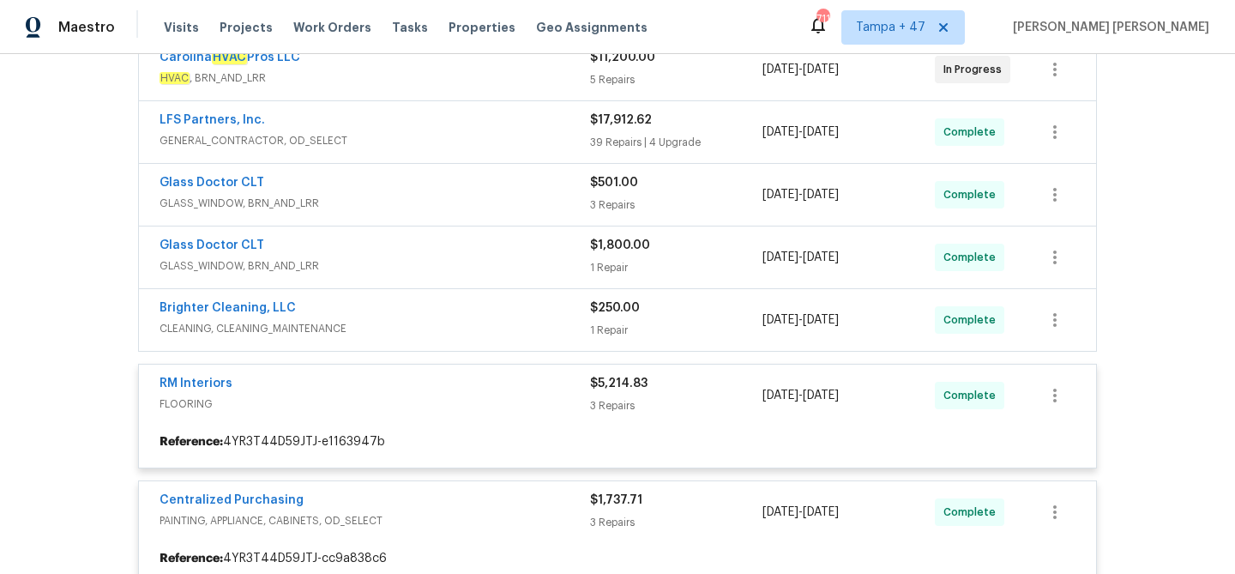
scroll to position [318, 0]
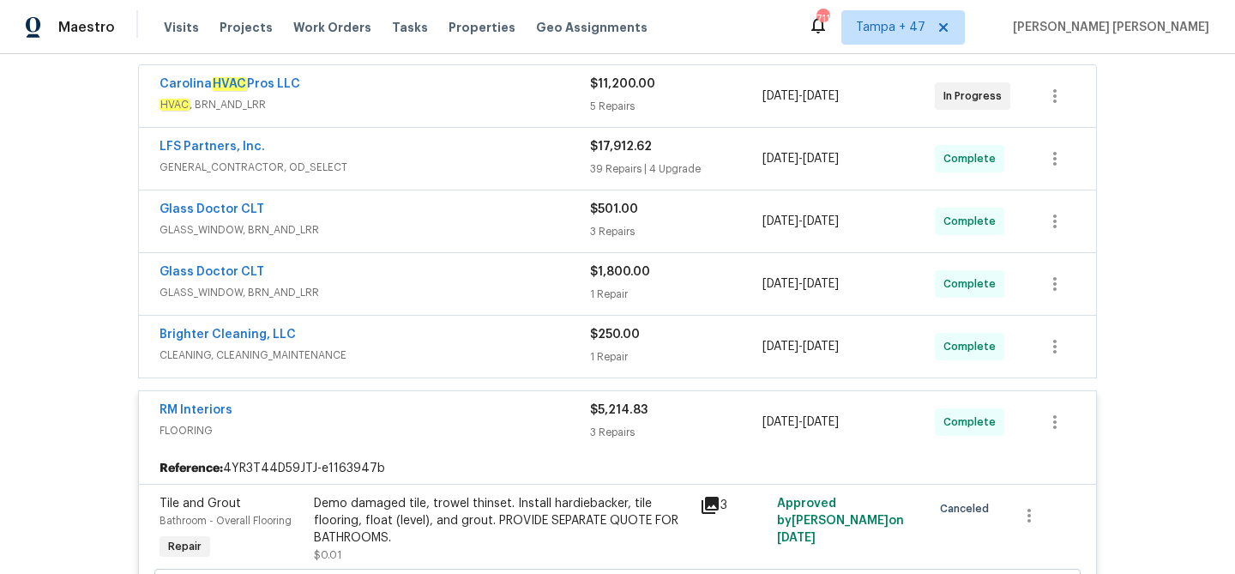
click at [530, 335] on div "Brighter Cleaning, LLC" at bounding box center [375, 336] width 431 height 21
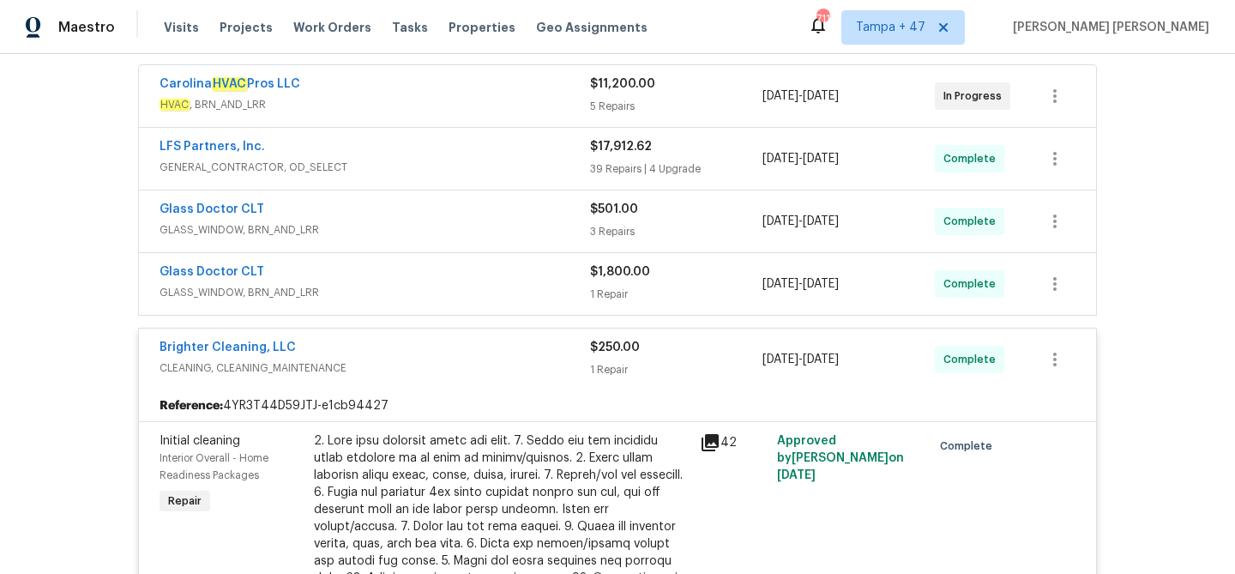
click at [524, 281] on div "Glass Doctor CLT" at bounding box center [375, 273] width 431 height 21
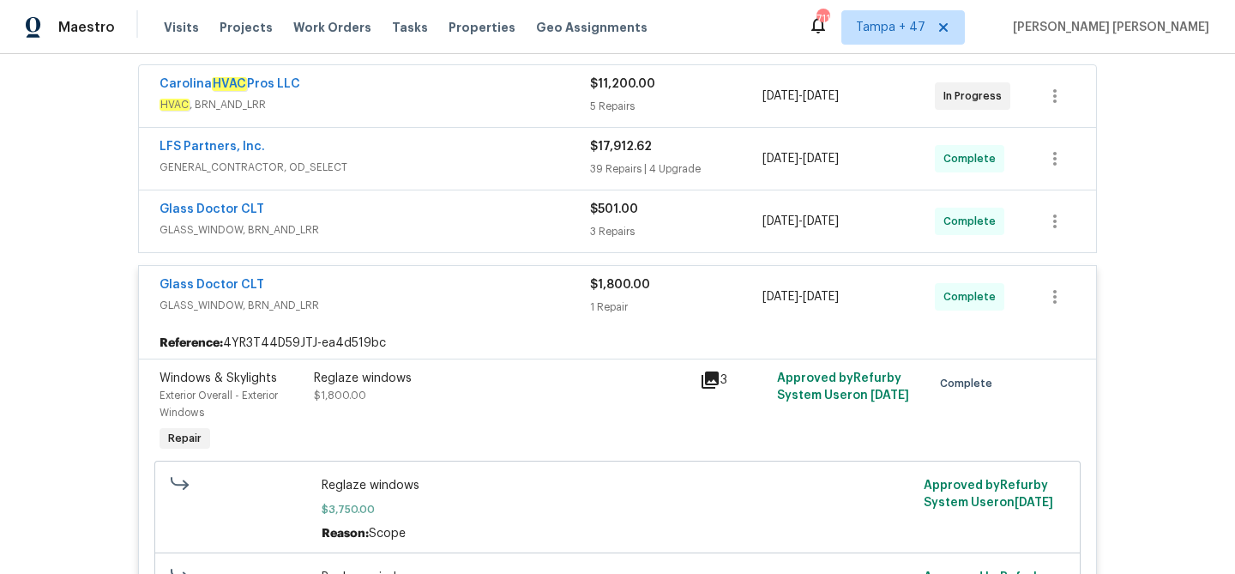
click at [547, 216] on div "Glass Doctor CLT" at bounding box center [375, 211] width 431 height 21
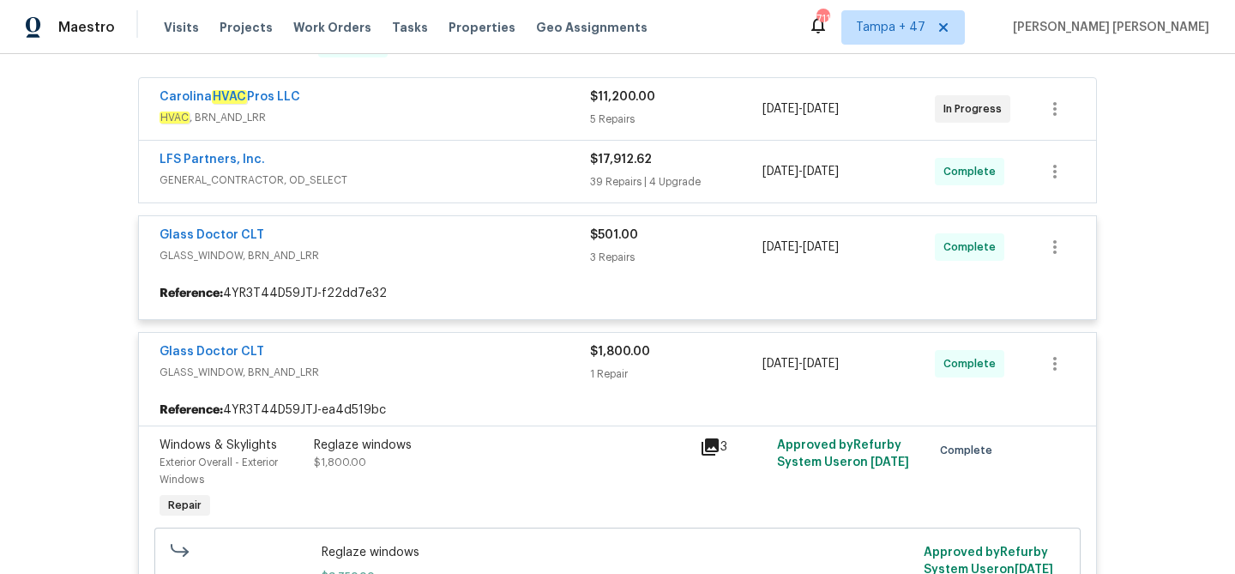
scroll to position [295, 0]
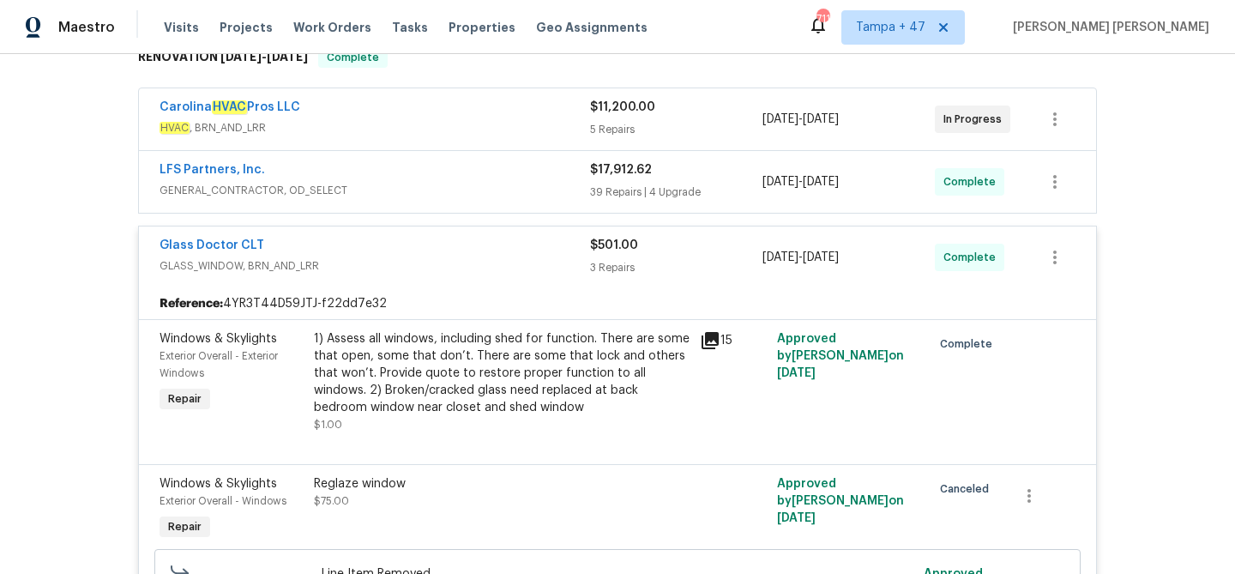
click at [553, 170] on div "LFS Partners, Inc." at bounding box center [375, 171] width 431 height 21
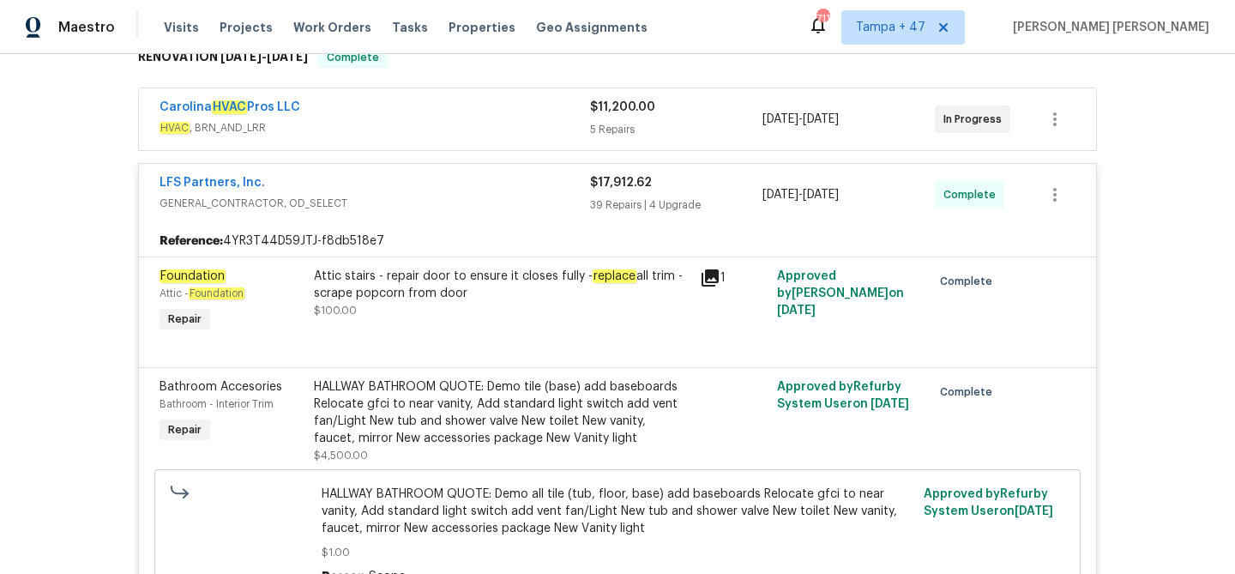
click at [554, 118] on div "Carolina HVAC Pros LLC" at bounding box center [375, 109] width 431 height 21
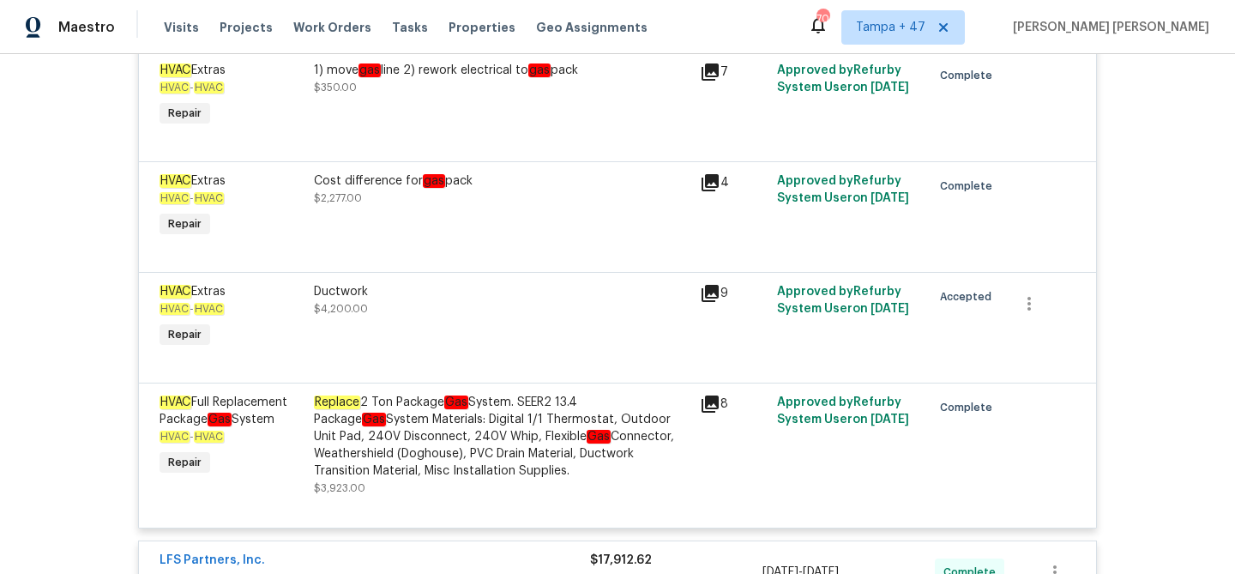
scroll to position [654, 0]
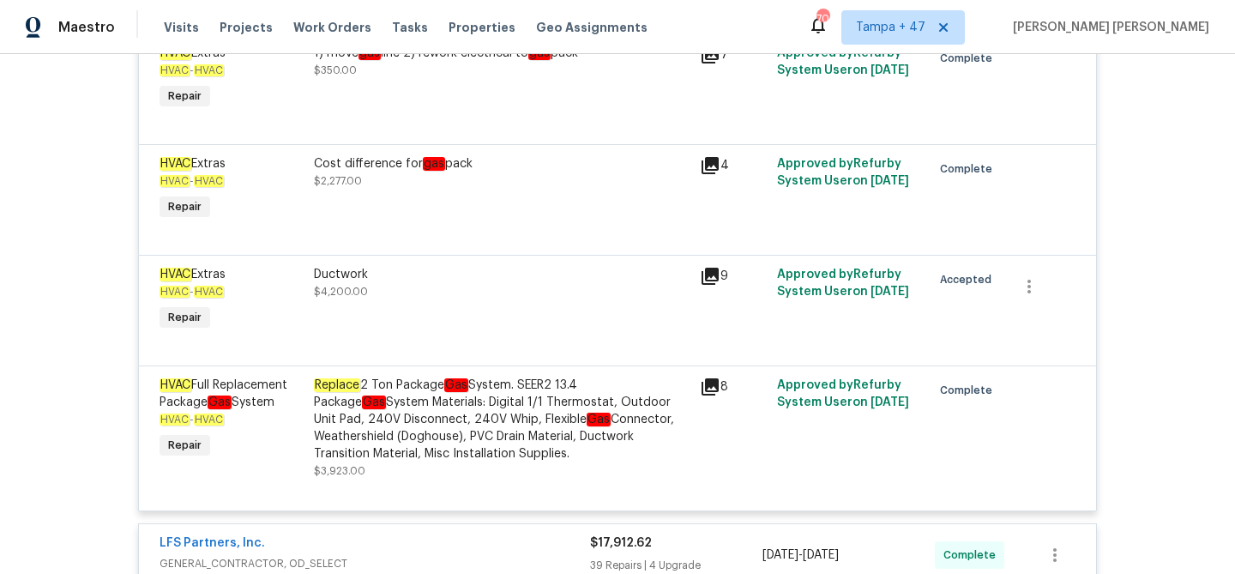
click at [708, 392] on icon at bounding box center [710, 386] width 17 height 17
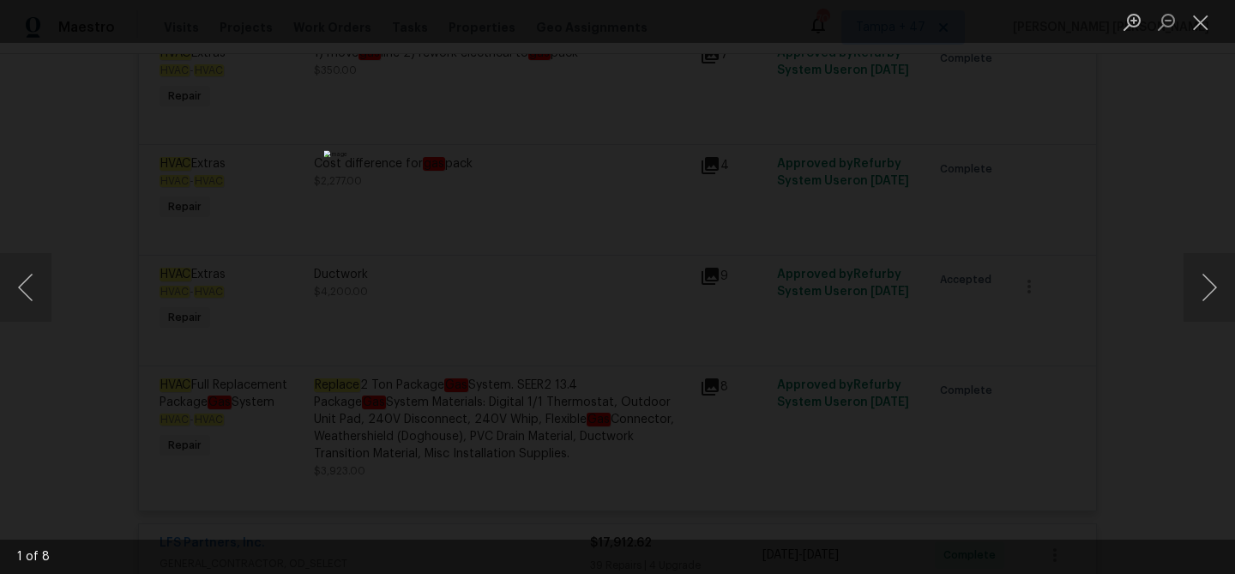
click at [952, 396] on div "Lightbox" at bounding box center [617, 287] width 1235 height 574
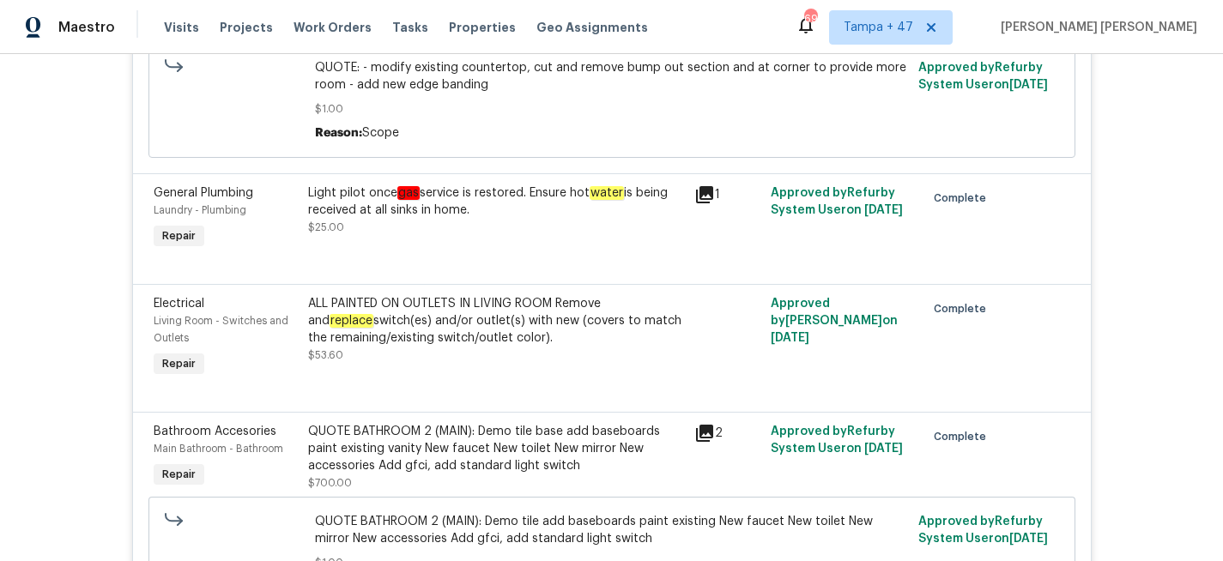
scroll to position [7401, 0]
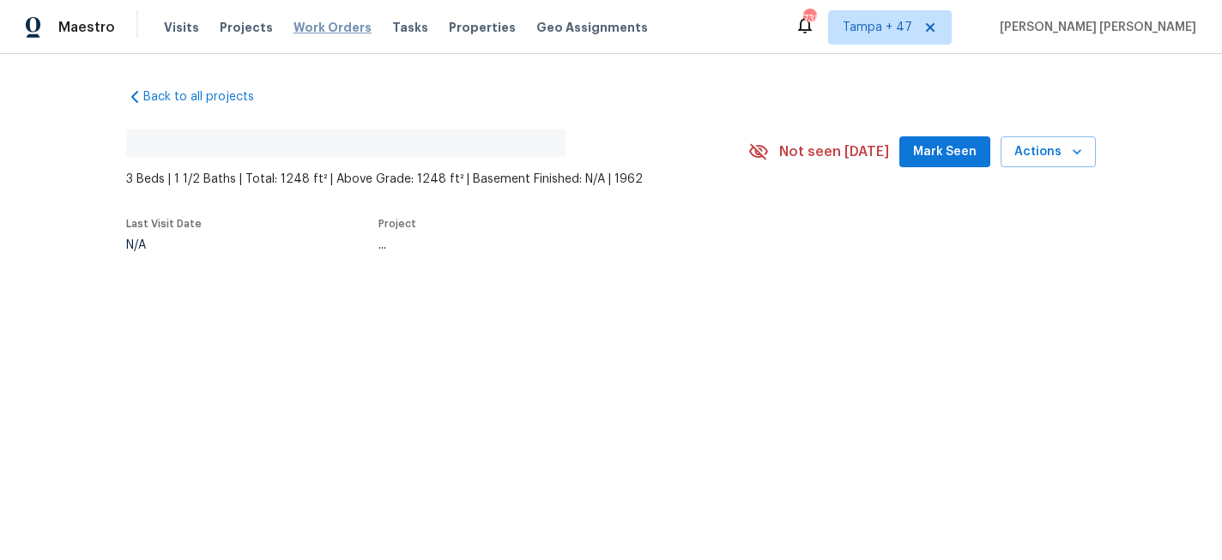
click at [311, 28] on span "Work Orders" at bounding box center [332, 27] width 78 height 17
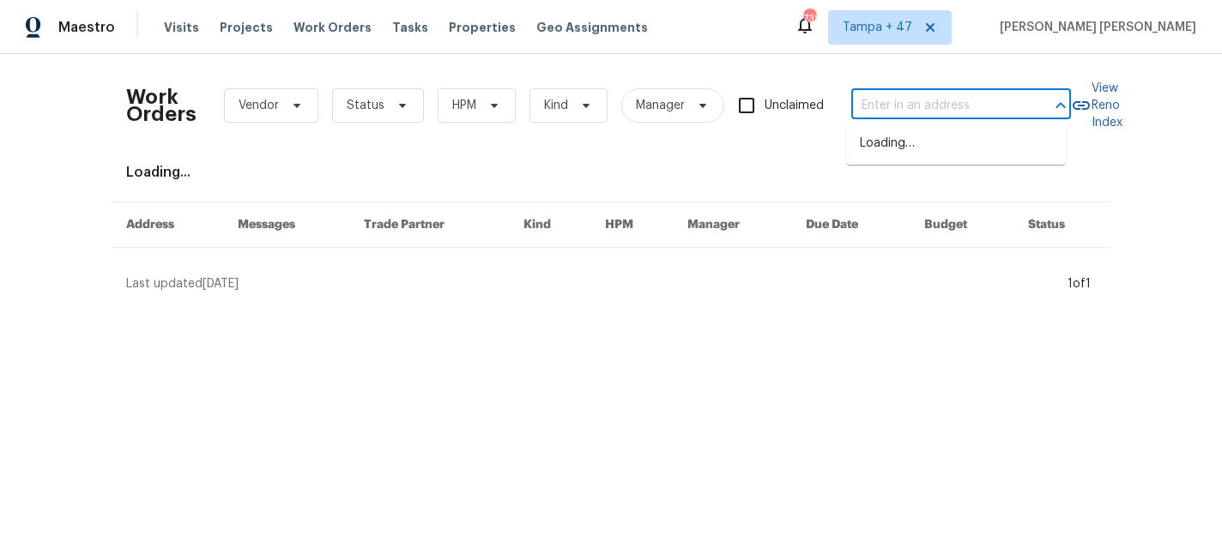
click at [924, 104] on input "text" at bounding box center [937, 106] width 172 height 27
paste input "6001 NE Holladay St, Portland, OR 97213"
type input "6001 NE Holladay St, Portland, OR 97213"
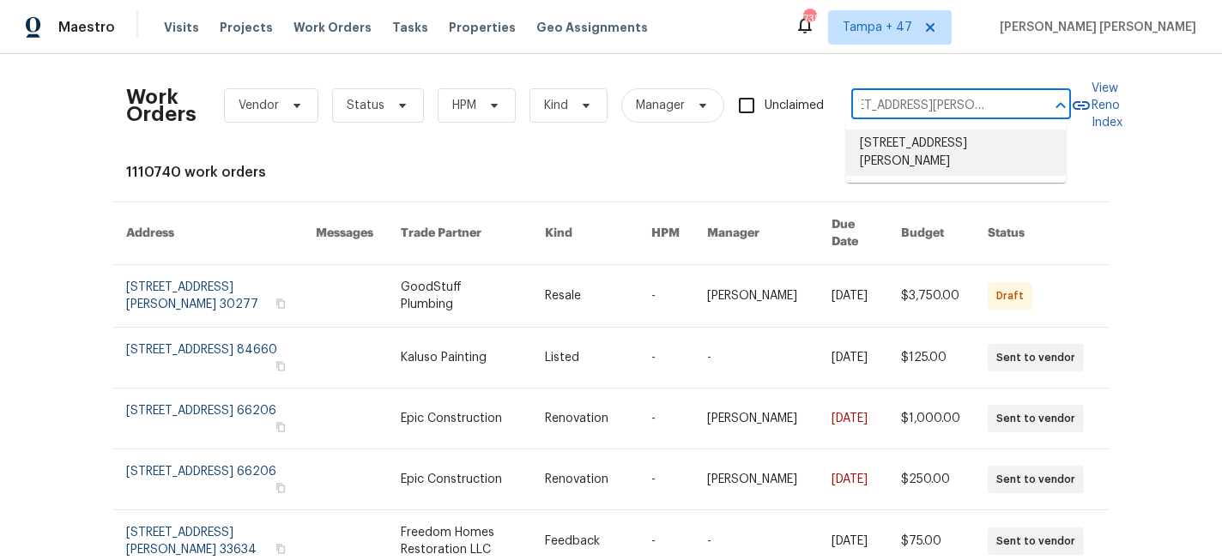
click at [885, 144] on li "6001 NE Holladay St, Portland, OR 97213" at bounding box center [956, 153] width 220 height 46
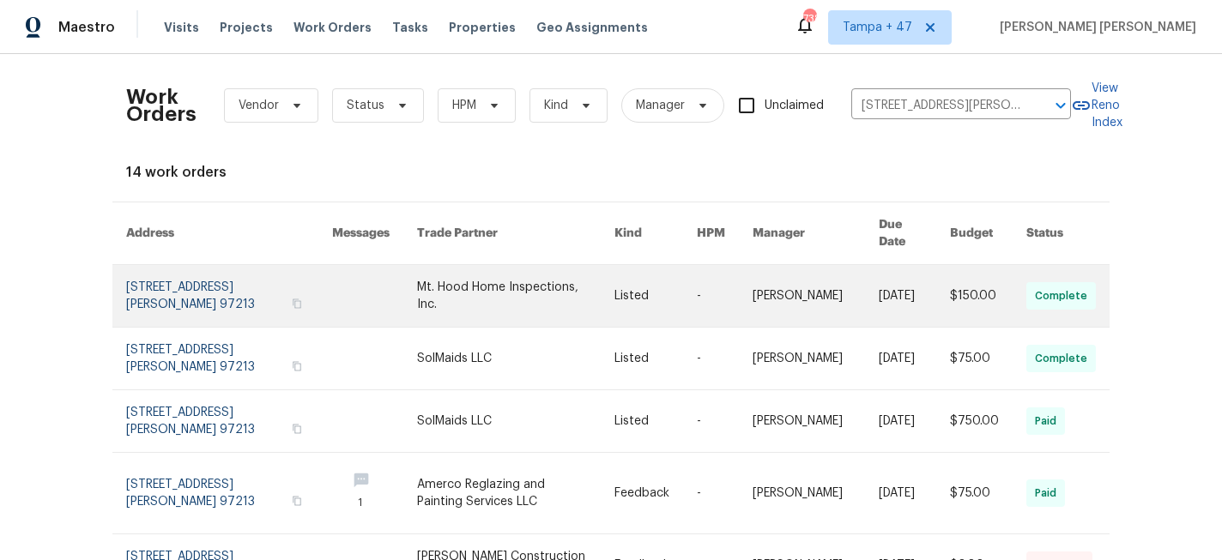
click at [883, 271] on link at bounding box center [914, 296] width 71 height 62
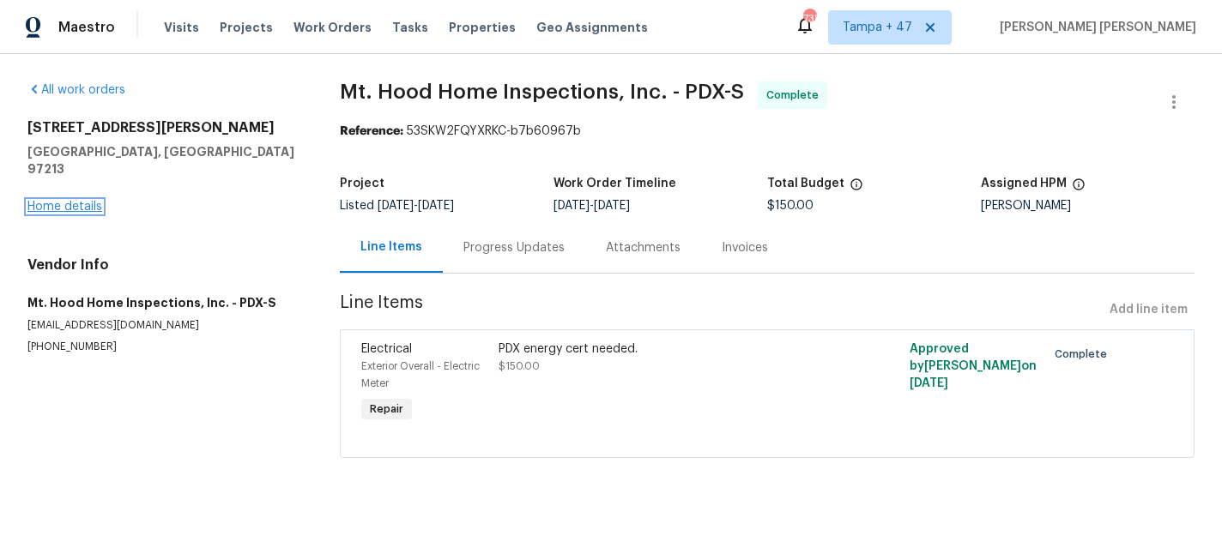
click at [79, 201] on link "Home details" at bounding box center [64, 207] width 75 height 12
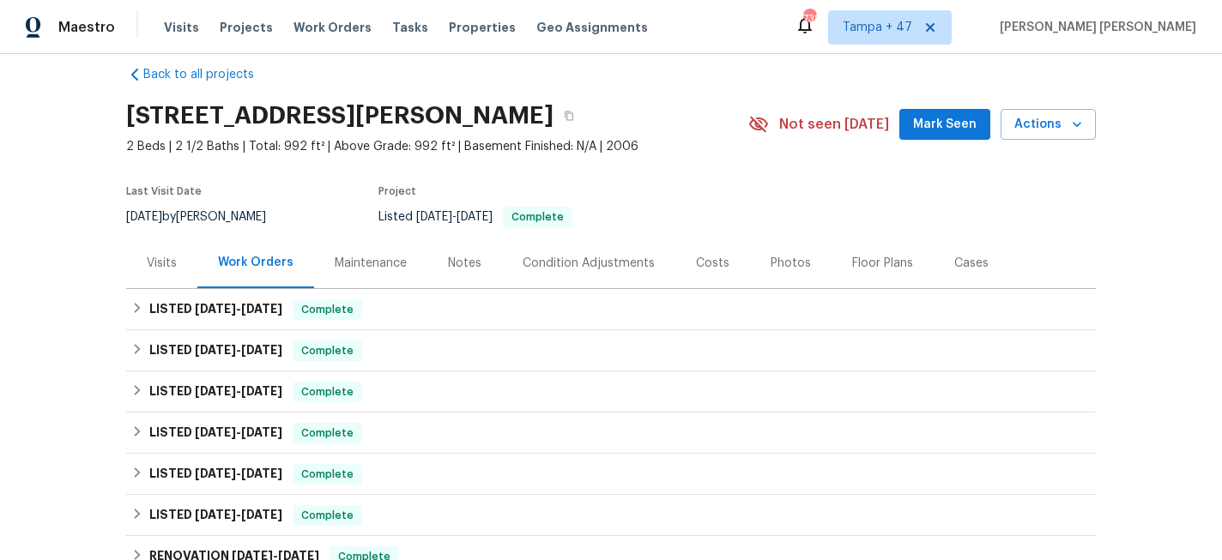
scroll to position [33, 0]
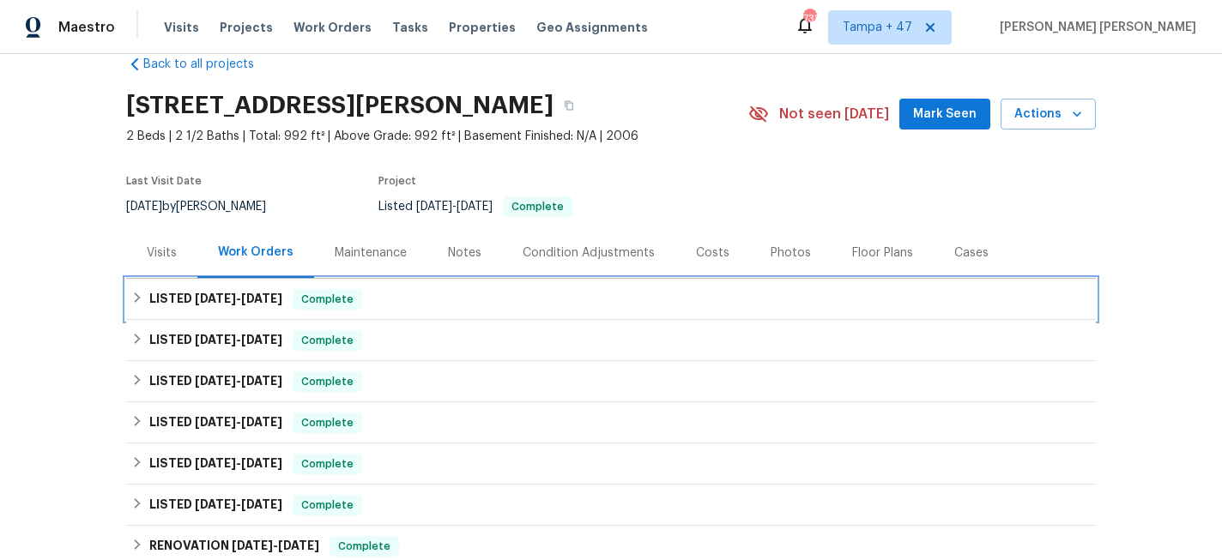
click at [320, 291] on span "Complete" at bounding box center [327, 299] width 66 height 17
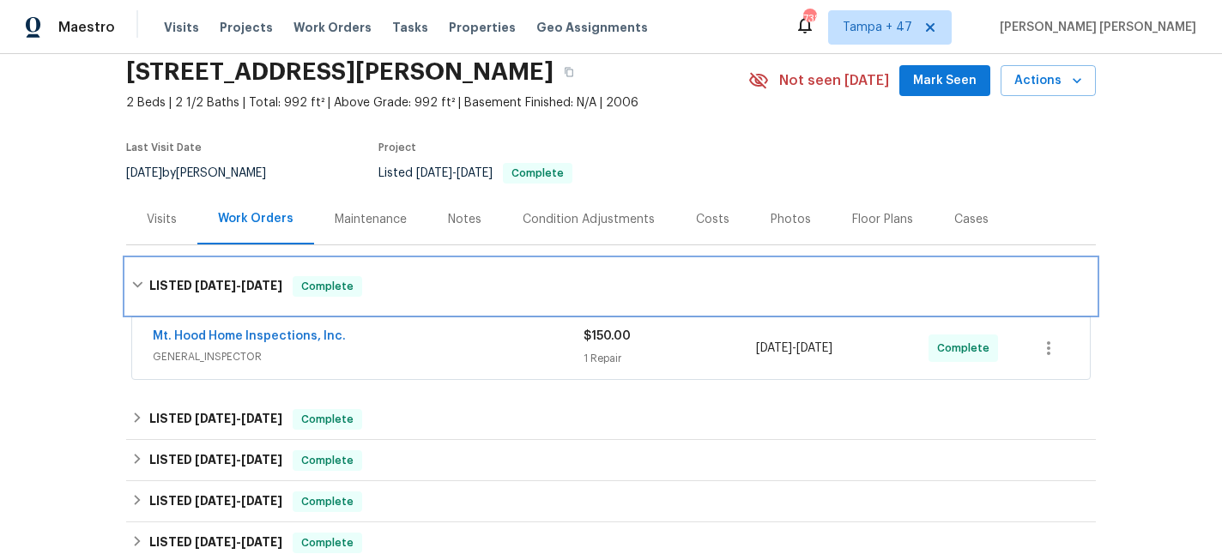
scroll to position [146, 0]
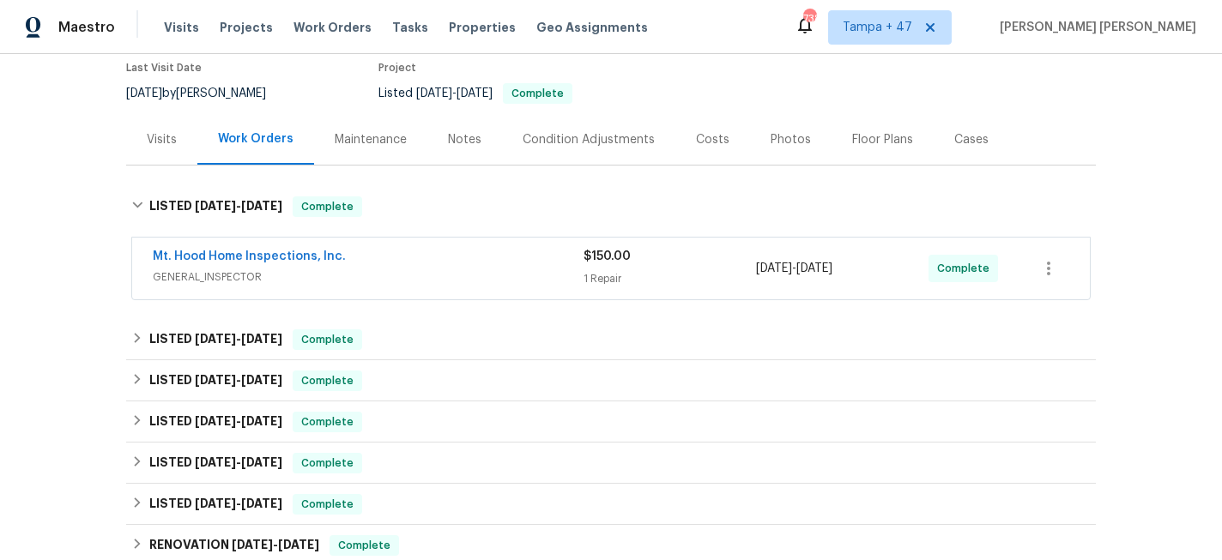
click at [503, 246] on div "Mt. Hood Home Inspections, Inc. GENERAL_INSPECTOR $150.00 1 Repair 9/16/2025 - …" at bounding box center [610, 269] width 957 height 62
click at [509, 278] on span "GENERAL_INSPECTOR" at bounding box center [368, 277] width 431 height 17
